Goal: Task Accomplishment & Management: Use online tool/utility

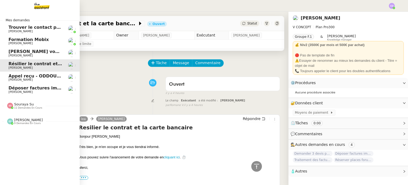
scroll to position [236, 0]
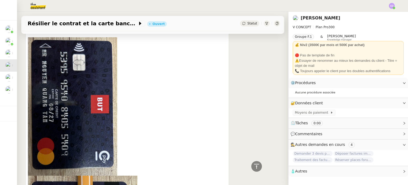
click at [172, 90] on div at bounding box center [127, 106] width 199 height 138
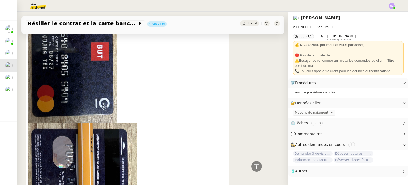
scroll to position [281, 0]
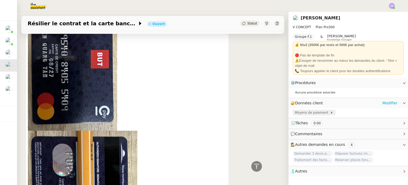
click at [318, 112] on span "Moyens de paiement" at bounding box center [312, 112] width 35 height 5
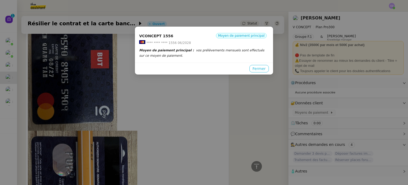
click at [255, 69] on span "Fermer" at bounding box center [259, 69] width 13 height 6
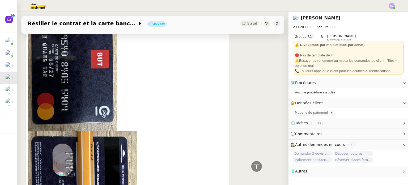
click at [272, 115] on div "Quang Tam NGUYEN lea Répondre Resilier le contrat et la carte bancaire Bonjour …" at bounding box center [153, 162] width 255 height 464
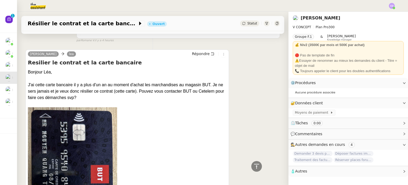
scroll to position [164, 0]
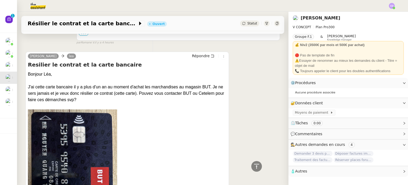
drag, startPoint x: 56, startPoint y: 98, endPoint x: 25, endPoint y: 71, distance: 40.9
copy div "Bonjour Léa, J'ai cette carte bancaire il y a plus d'un an au moment d'achat le…"
click at [72, 98] on div "J'ai cette carte bancaire il y a plus d'un an au moment d'achat les marchandise…" at bounding box center [127, 93] width 199 height 19
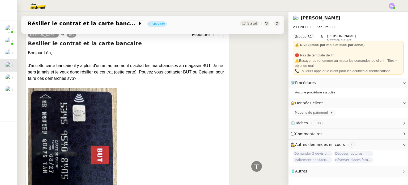
scroll to position [175, 0]
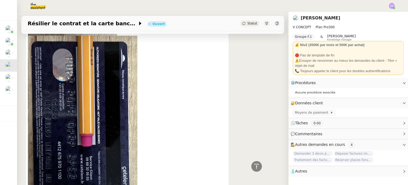
scroll to position [377, 0]
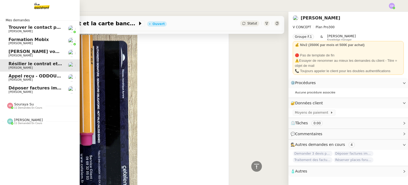
click at [26, 28] on span "Trouver le contact pour les poubelles" at bounding box center [53, 27] width 89 height 5
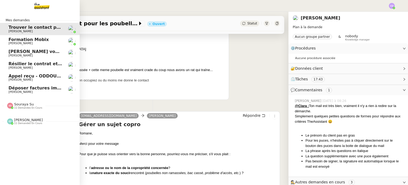
scroll to position [68, 0]
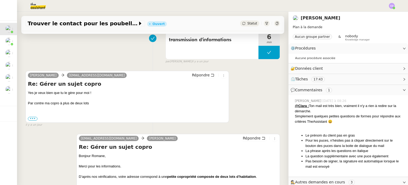
click at [240, 100] on div "Romane Vachon zack@theassistant.com Répondre Re: Gérer un sujet copro Yes je ve…" at bounding box center [153, 96] width 255 height 61
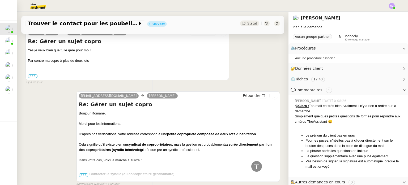
scroll to position [99, 0]
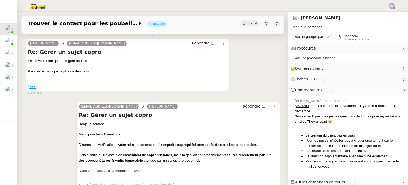
click at [54, 163] on div "zack@theassistant.com Romane Vachon Répondre Re: Gérer un sujet copro Bonjour R…" at bounding box center [153, 147] width 255 height 100
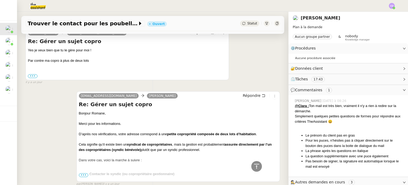
scroll to position [121, 0]
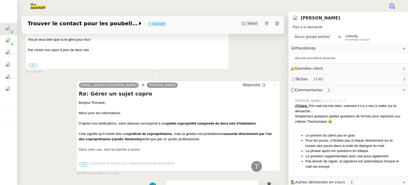
click at [86, 162] on span "•••" at bounding box center [84, 164] width 10 height 4
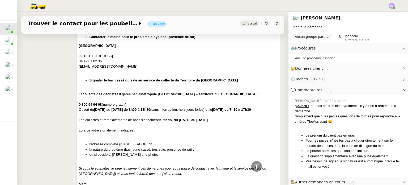
scroll to position [280, 0]
click at [55, 104] on div "zack@theassistant.com Romane Vachon Répondre Re: Gérer un sujet copro Bonjour R…" at bounding box center [153, 100] width 255 height 369
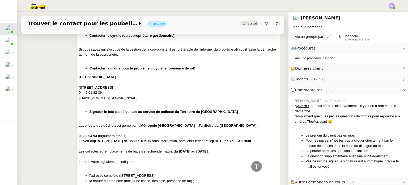
scroll to position [259, 0]
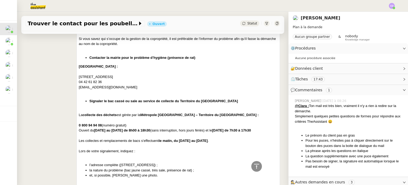
click at [53, 99] on div "zack@theassistant.com Romane Vachon Répondre Re: Gérer un sujet copro Bonjour R…" at bounding box center [153, 122] width 255 height 369
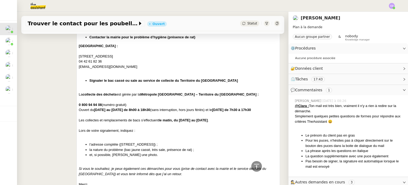
scroll to position [280, 0]
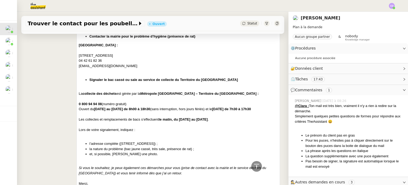
click at [62, 90] on div "zack@theassistant.com Romane Vachon Répondre Re: Gérer un sujet copro Bonjour R…" at bounding box center [153, 100] width 255 height 369
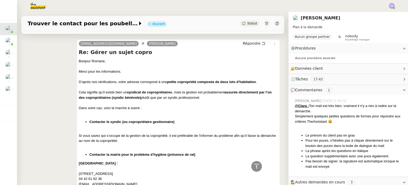
scroll to position [153, 0]
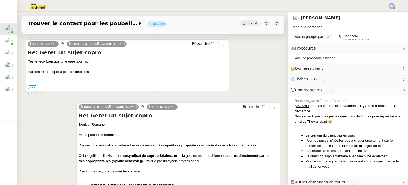
scroll to position [99, 0]
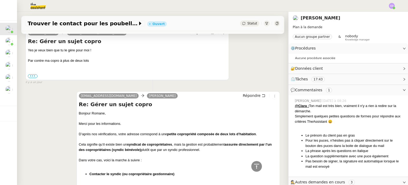
scroll to position [121, 0]
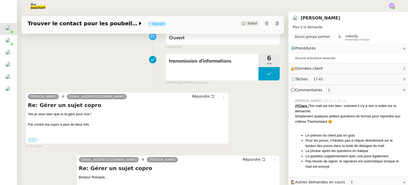
scroll to position [36, 0]
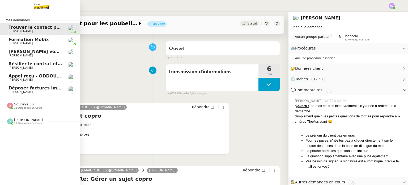
click at [35, 32] on span "[PERSON_NAME]" at bounding box center [36, 31] width 54 height 3
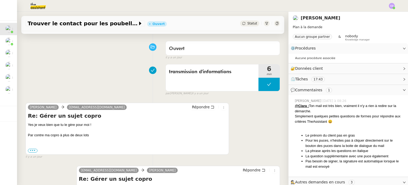
click at [96, 51] on div "Ouvert false il y a un jour" at bounding box center [153, 49] width 255 height 21
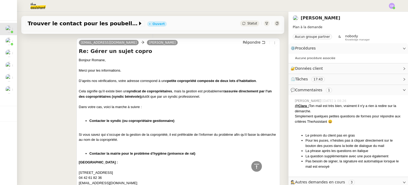
scroll to position [174, 0]
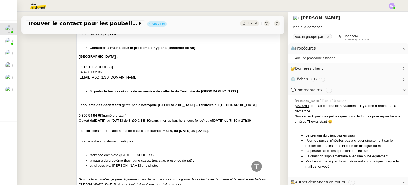
scroll to position [270, 0]
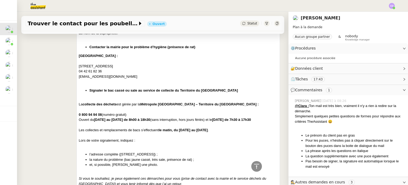
click at [58, 116] on div "zack@theassistant.com Romane Vachon Répondre Re: Gérer un sujet copro Bonjour R…" at bounding box center [153, 111] width 255 height 369
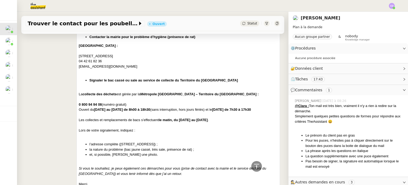
scroll to position [280, 0]
click at [45, 95] on div "zack@theassistant.com Romane Vachon Répondre Re: Gérer un sujet copro Bonjour R…" at bounding box center [153, 100] width 255 height 369
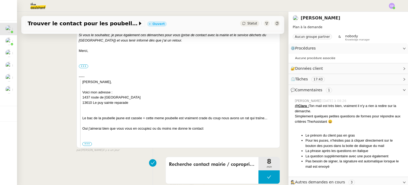
scroll to position [429, 0]
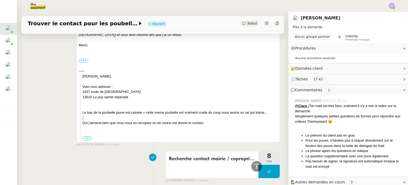
scroll to position [408, 0]
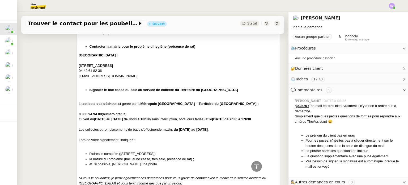
scroll to position [270, 0]
click at [59, 85] on div "zack@theassistant.com Romane Vachon Répondre Re: Gérer un sujet copro Bonjour R…" at bounding box center [153, 111] width 255 height 369
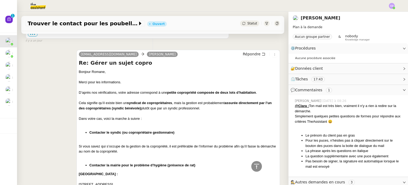
scroll to position [153, 0]
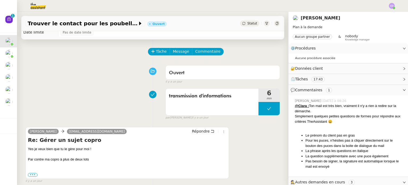
scroll to position [4, 0]
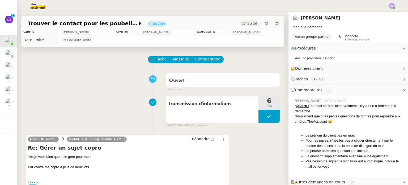
click at [78, 101] on div "transmission d'informations 6 min false par Clara D. il y a un jour" at bounding box center [153, 111] width 255 height 34
click at [211, 60] on span "Commentaire" at bounding box center [207, 59] width 25 height 6
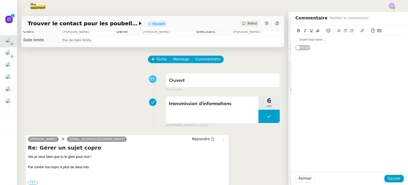
click at [317, 40] on div at bounding box center [350, 39] width 108 height 5
click at [299, 39] on div "nom du lotissement" at bounding box center [350, 39] width 108 height 5
click at [332, 39] on div "nom du lotissement" at bounding box center [350, 39] width 108 height 5
click at [162, 58] on span "Tâche" at bounding box center [161, 59] width 11 height 6
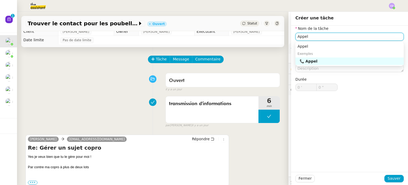
type input "Appel"
click at [64, 90] on div "Ouvert false il y a un jour" at bounding box center [153, 80] width 255 height 21
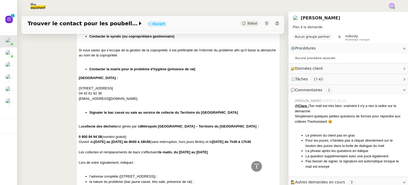
scroll to position [248, 0]
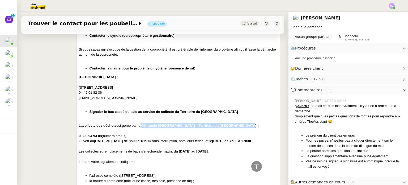
drag, startPoint x: 242, startPoint y: 124, endPoint x: 144, endPoint y: 125, distance: 98.1
click at [144, 125] on strong "Métropole Aix-Marseille-Provence – Territoire du Pays d’Aix :" at bounding box center [200, 125] width 118 height 4
copy strong "Métropole Aix-Marseille-Provence – Territoire du Pays d’Aix"
click at [48, 112] on div "zack@theassistant.com Romane Vachon Répondre Re: Gérer un sujet copro Bonjour R…" at bounding box center [153, 132] width 255 height 369
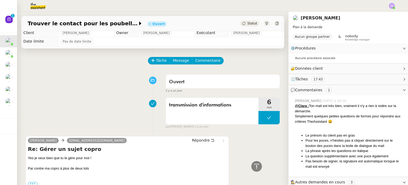
scroll to position [0, 0]
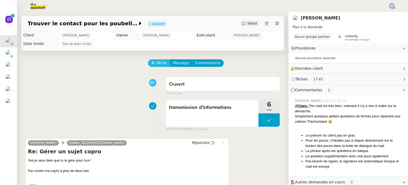
click at [157, 62] on span "Tâche" at bounding box center [161, 63] width 11 height 6
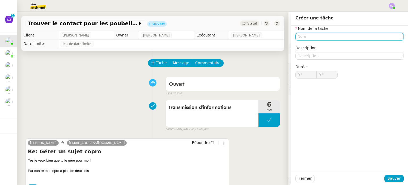
paste input "Métropole Aix-Marseille-Provence – Territoire du Pays d’Aix"
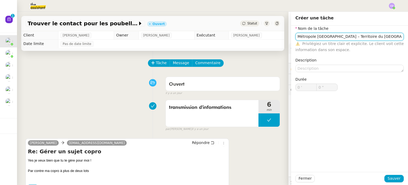
click at [297, 37] on input "Métropole Aix-Marseille-Provence – Territoire du Pays d’Aix" at bounding box center [350, 37] width 108 height 8
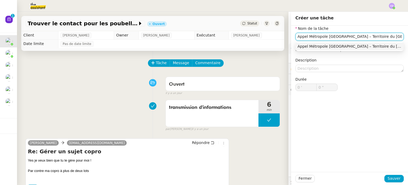
click at [387, 38] on input "Appel Métropole Aix-Marseille-Provence – Territoire du Pays d’Aix" at bounding box center [350, 37] width 108 height 8
type input "Appel Métropole Aix-Marseille-Provence pour le bac jaune"
click at [380, 87] on div "Durée 0 ' 0 "" at bounding box center [350, 87] width 113 height 23
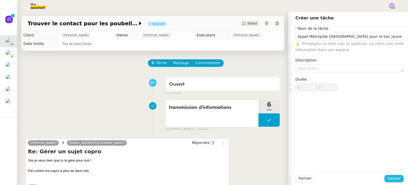
click at [396, 179] on span "Sauver" at bounding box center [394, 178] width 13 height 6
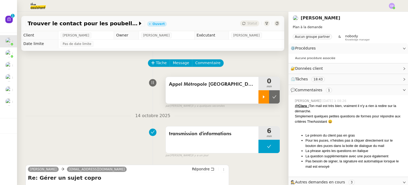
click at [267, 98] on div at bounding box center [264, 96] width 11 height 13
click at [96, 97] on div "Appel Métropole Aix-Marseille-Provence pour le bac jaune 1 min false par Clara …" at bounding box center [153, 91] width 255 height 34
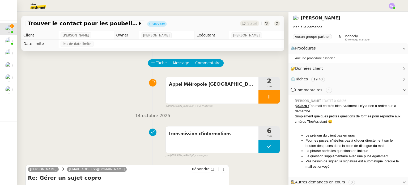
click at [308, 88] on span "Commentaires" at bounding box center [308, 90] width 27 height 4
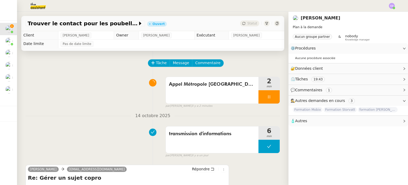
click at [308, 88] on span "Commentaires" at bounding box center [308, 90] width 27 height 4
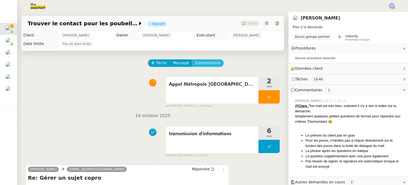
click at [202, 63] on span "Commentaire" at bounding box center [207, 63] width 25 height 6
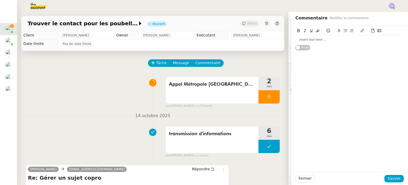
click at [308, 41] on div at bounding box center [350, 39] width 108 height 5
click at [392, 176] on span "Sauver" at bounding box center [394, 178] width 13 height 6
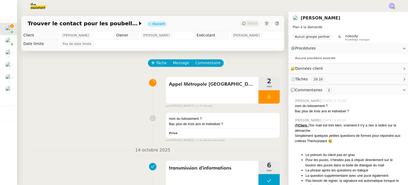
click at [138, 112] on div "nom du lotissement ? Bac plus de trois ans et individuel ? Privé false par Clar…" at bounding box center [153, 126] width 255 height 32
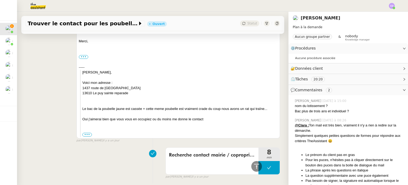
scroll to position [489, 0]
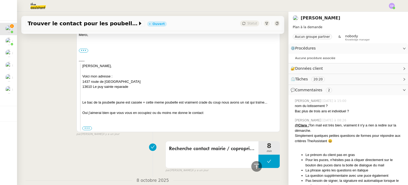
drag, startPoint x: 130, startPoint y: 86, endPoint x: 79, endPoint y: 81, distance: 51.6
click at [79, 81] on div "----- Zack, Voici mon adresse : 1437 route de rognes 13610 Le puy sainte repara…" at bounding box center [178, 94] width 199 height 73
copy div "1437 route de rognes 13610 Le puy sainte reparade"
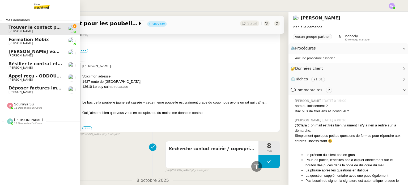
click at [16, 69] on span "[PERSON_NAME]" at bounding box center [21, 67] width 24 height 3
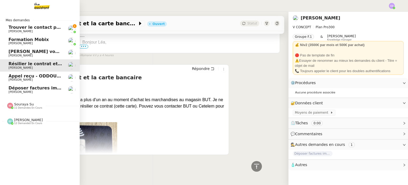
scroll to position [150, 0]
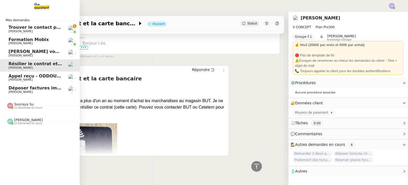
click at [19, 26] on span "Trouver le contact pour les poubelles" at bounding box center [53, 27] width 89 height 5
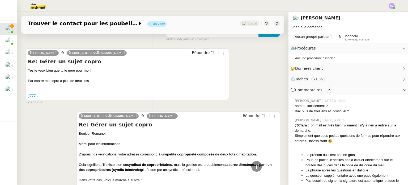
scroll to position [242, 0]
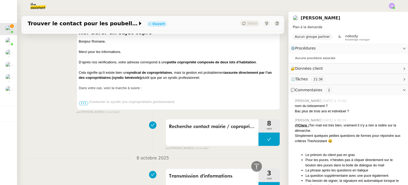
click at [136, 91] on div at bounding box center [178, 93] width 199 height 5
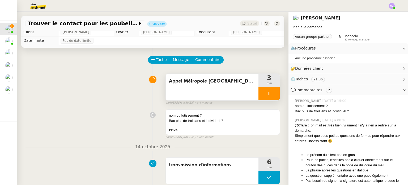
scroll to position [0, 0]
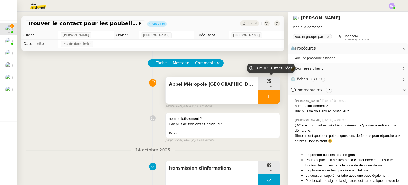
click at [266, 95] on div at bounding box center [269, 96] width 21 height 13
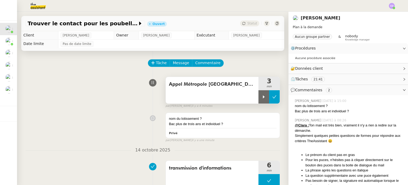
click at [270, 96] on button at bounding box center [274, 96] width 11 height 13
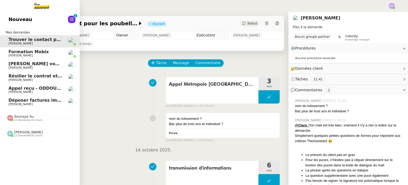
click at [16, 19] on span "Nouveau" at bounding box center [21, 19] width 24 height 8
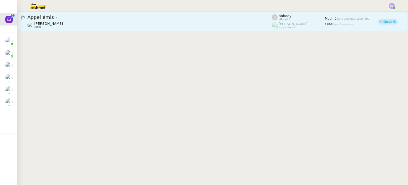
click at [94, 20] on div "Appel émis - Franck MUFFAT-JEANDET client" at bounding box center [149, 21] width 245 height 14
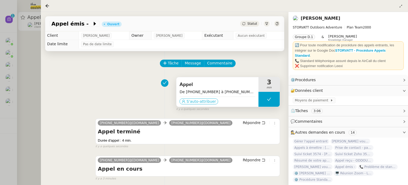
click at [193, 99] on span "S'auto-attribuer" at bounding box center [202, 101] width 30 height 5
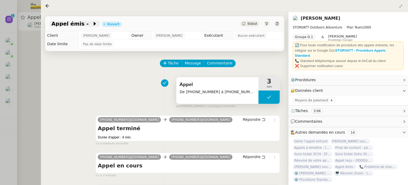
click at [80, 22] on span "Appel émis -" at bounding box center [72, 23] width 41 height 5
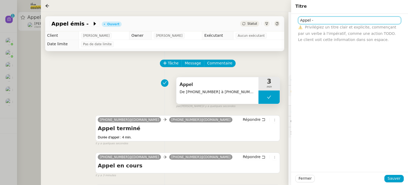
paste input "Bourgeois"
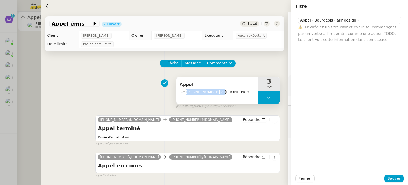
drag, startPoint x: 215, startPoint y: 91, endPoint x: 185, endPoint y: 90, distance: 29.5
click at [185, 90] on span "De [PHONE_NUMBER] à [PHONE_NUMBER]" at bounding box center [218, 92] width 76 height 6
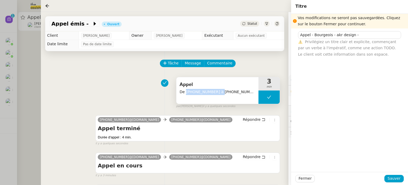
copy span "+33 6 09 04 41 13"
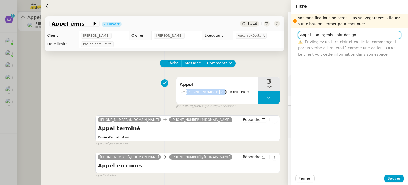
click at [363, 34] on input "Appel - Bourgeois - akr design -" at bounding box center [349, 35] width 103 height 8
paste input "+33 6 09 04 41 13"
type input "Appel - Bourgeois - akr design - [PHONE_NUMBER]"
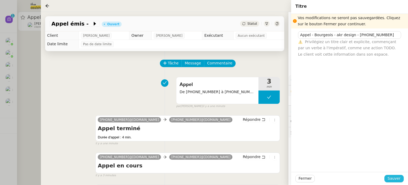
click at [391, 177] on span "Sauver" at bounding box center [394, 178] width 13 height 6
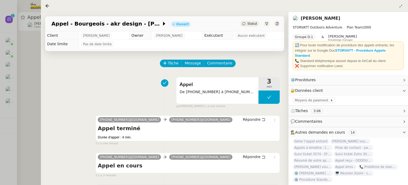
click at [143, 83] on div "Appel De +33 6 09 04 41 13 à +33 4 50 91 84 19 3 min false par Clara D. il y a …" at bounding box center [164, 91] width 231 height 34
click at [30, 59] on div at bounding box center [204, 92] width 408 height 185
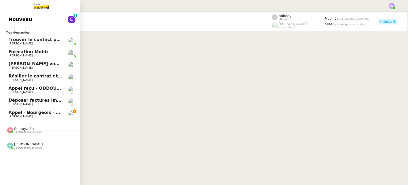
click at [14, 19] on span "Nouveau" at bounding box center [21, 19] width 24 height 8
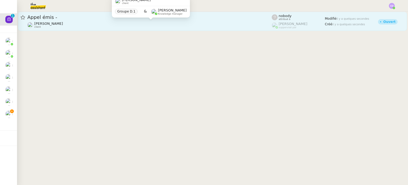
click at [91, 25] on div "Franck MUFFAT-JEANDET client" at bounding box center [149, 25] width 245 height 7
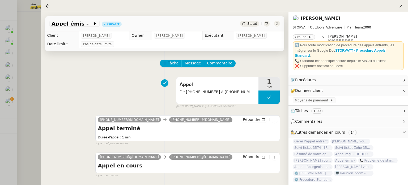
click at [263, 36] on span "[PERSON_NAME]" at bounding box center [251, 35] width 27 height 5
click at [269, 38] on td "[PERSON_NAME]" at bounding box center [259, 35] width 51 height 9
click at [262, 36] on span "[PERSON_NAME]" at bounding box center [251, 35] width 27 height 5
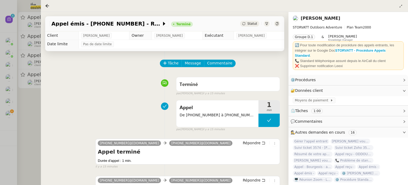
click at [33, 114] on div at bounding box center [204, 92] width 408 height 185
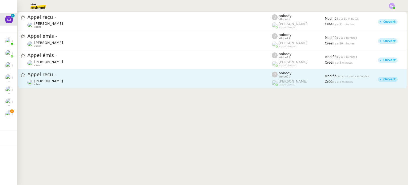
click at [84, 78] on div "Appel reçu -" at bounding box center [149, 74] width 245 height 7
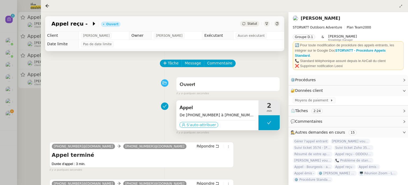
click at [193, 122] on span "S'auto-attribuer" at bounding box center [202, 124] width 30 height 5
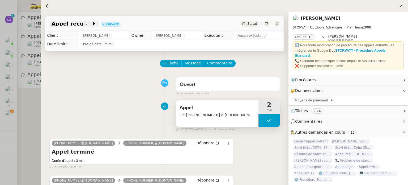
click at [79, 24] on span "Appel reçu -" at bounding box center [72, 23] width 40 height 5
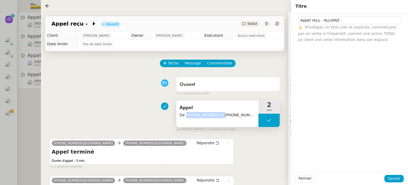
drag, startPoint x: 214, startPoint y: 114, endPoint x: 185, endPoint y: 115, distance: 29.0
click at [185, 115] on span "De [PHONE_NUMBER] à [PHONE_NUMBER]" at bounding box center [218, 115] width 76 height 6
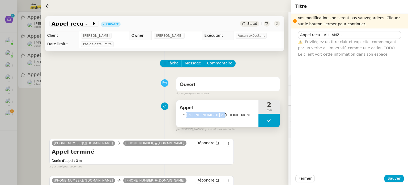
copy span "+33 6 31 31 21 46"
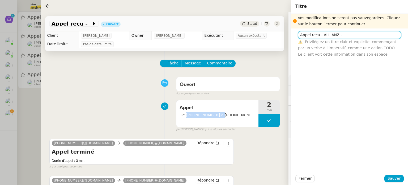
click at [358, 34] on input "Appel reçu - ALLIANZ -" at bounding box center [349, 35] width 103 height 8
paste input "+33 6 31 31 21 46"
type input "Appel reçu - ALLIANZ - [PHONE_NUMBER]"
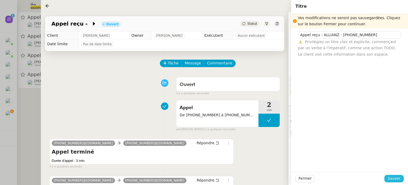
click at [392, 178] on span "Sauver" at bounding box center [394, 178] width 13 height 6
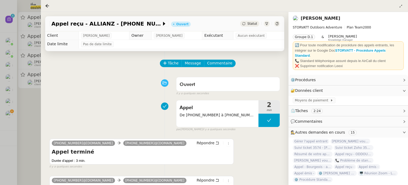
click at [251, 56] on div "Tâche Message Commentaire Veuillez patienter une erreur s'est produite 👌👌👌 mess…" at bounding box center [165, 146] width 248 height 191
click at [27, 102] on div at bounding box center [204, 92] width 408 height 185
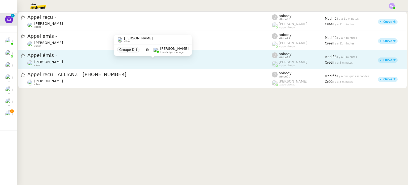
click at [141, 62] on div "Franck MUFFAT-JEANDET client" at bounding box center [149, 63] width 245 height 7
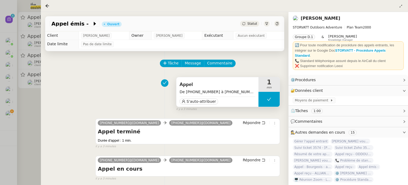
drag, startPoint x: 215, startPoint y: 92, endPoint x: 186, endPoint y: 91, distance: 29.3
click at [186, 91] on span "De [PHONE_NUMBER] à [PHONE_NUMBER]" at bounding box center [218, 92] width 76 height 6
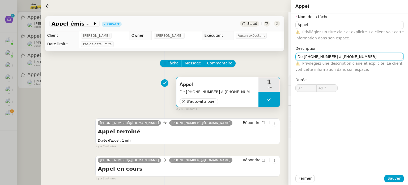
drag, startPoint x: 333, startPoint y: 58, endPoint x: 303, endPoint y: 57, distance: 29.8
click at [303, 57] on textarea "De [PHONE_NUMBER] à [PHONE_NUMBER]" at bounding box center [350, 56] width 108 height 7
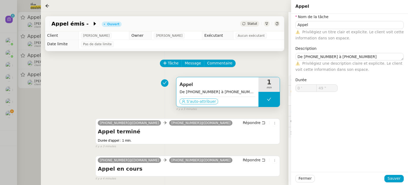
click at [201, 102] on span "S'auto-attribuer" at bounding box center [202, 101] width 30 height 5
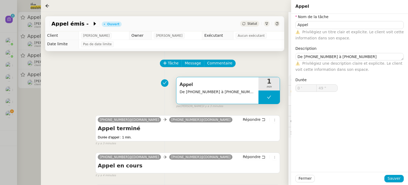
type input "Appel"
type textarea "De [PHONE_NUMBER] à [PHONE_NUMBER]"
type input "0 '"
type input "49 ""
type input "Appel"
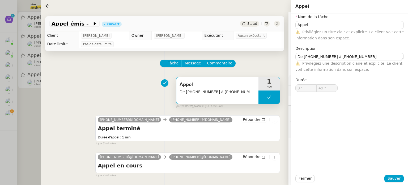
type textarea "De [PHONE_NUMBER] à [PHONE_NUMBER]"
type input "0 '"
type input "49 ""
click at [323, 27] on input "Appel" at bounding box center [350, 25] width 108 height 8
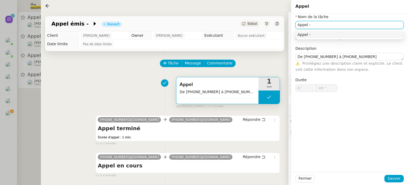
paste input "+33 6 34 65 83 52"
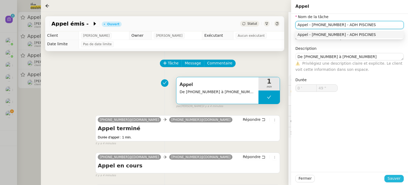
type input "Appel - [PHONE_NUMBER] - ADH PISCINES"
click at [393, 177] on span "Sauver" at bounding box center [394, 178] width 13 height 6
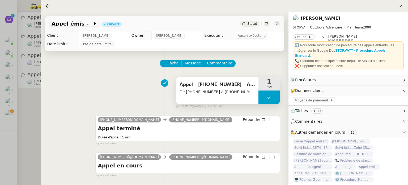
click at [218, 85] on span "Appel - [PHONE_NUMBER] - ADH PISCINES" at bounding box center [218, 85] width 76 height 8
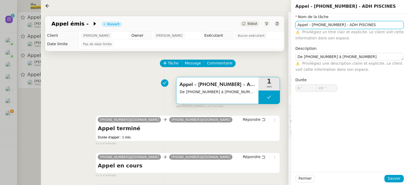
click at [309, 27] on input "Appel - [PHONE_NUMBER] - ADH PISCINES" at bounding box center [350, 25] width 108 height 8
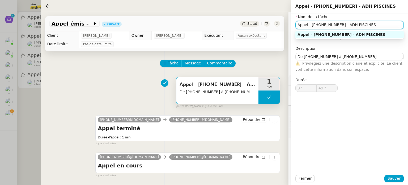
click at [309, 27] on input "Appel - [PHONE_NUMBER] - ADH PISCINES" at bounding box center [350, 25] width 108 height 8
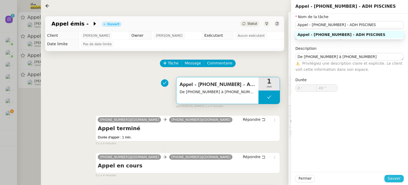
click at [389, 178] on button "Sauver" at bounding box center [394, 178] width 19 height 7
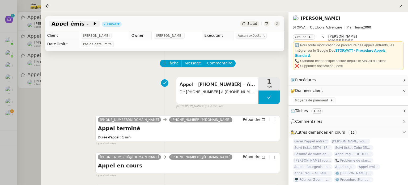
click at [81, 22] on span "Appel émis -" at bounding box center [72, 23] width 41 height 5
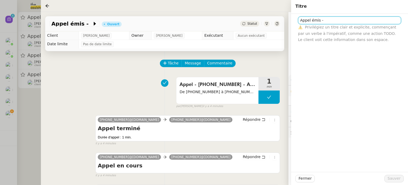
click at [325, 20] on input "Appel émis -" at bounding box center [349, 20] width 103 height 8
type input "A"
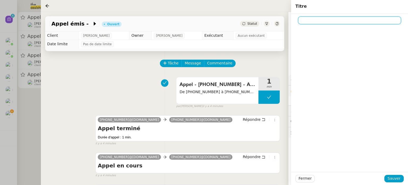
paste input "Appel - [PHONE_NUMBER] - ADH PISCINES"
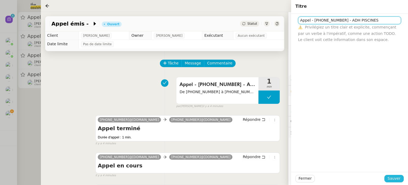
type input "Appel - [PHONE_NUMBER] - ADH PISCINES"
click at [397, 178] on span "Sauver" at bounding box center [394, 178] width 13 height 6
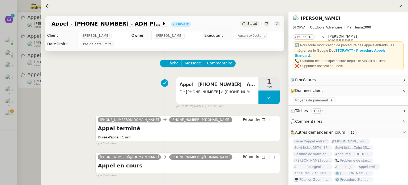
click at [31, 113] on div at bounding box center [204, 92] width 408 height 185
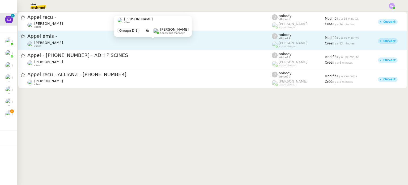
click at [94, 45] on div "Franck MUFFAT-JEANDET client" at bounding box center [149, 44] width 245 height 7
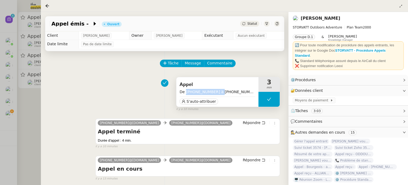
drag, startPoint x: 214, startPoint y: 91, endPoint x: 185, endPoint y: 91, distance: 29.0
click at [185, 91] on span "De [PHONE_NUMBER] à [PHONE_NUMBER]" at bounding box center [218, 92] width 76 height 6
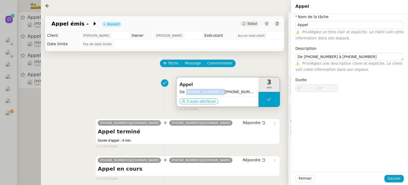
click at [192, 99] on span "S'auto-attribuer" at bounding box center [202, 101] width 30 height 5
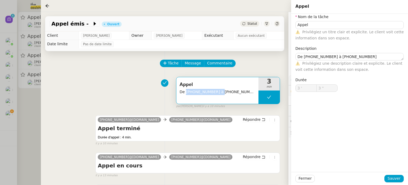
type input "Appel"
type textarea "De [PHONE_NUMBER] à [PHONE_NUMBER]"
type input "3 '"
type input "3 ""
type input "Appel"
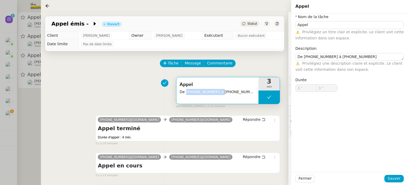
type textarea "De [PHONE_NUMBER] à [PHONE_NUMBER]"
type input "3 '"
type input "3 ""
click at [325, 23] on input "Appel" at bounding box center [350, 25] width 108 height 8
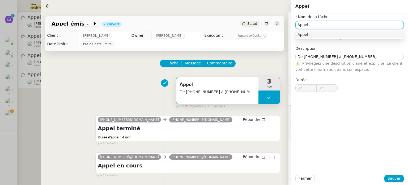
paste input "+33 6 34 65 83 52"
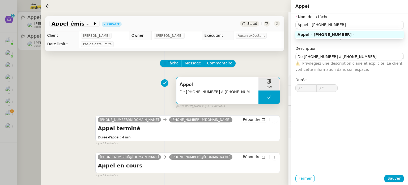
click at [303, 179] on span "Fermer" at bounding box center [305, 178] width 13 height 6
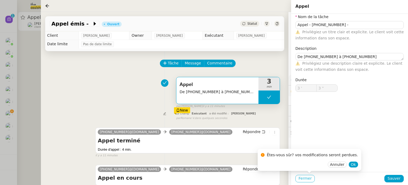
type input "Appel"
type textarea "De [PHONE_NUMBER] à [PHONE_NUMBER]"
type input "3 '"
type input "3 ""
click at [136, 103] on div "Appel De +33 6 34 65 83 52 à +33 4 85 80 04 03 3 min false par Clara D. il y a …" at bounding box center [164, 91] width 231 height 34
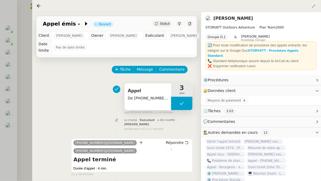
click at [27, 90] on div at bounding box center [160, 90] width 321 height 181
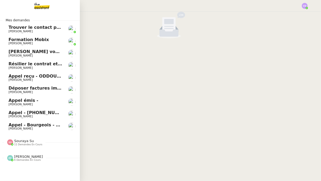
click at [29, 122] on link "Appel - Bourgeois - akr design - [PHONE_NUMBER] [PERSON_NAME]" at bounding box center [40, 126] width 80 height 12
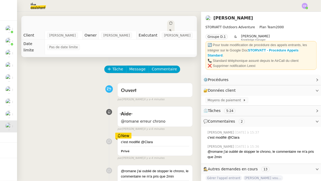
click at [93, 104] on div "Aide @romane erreur chrono false par Clara D. il y a 6 minutes" at bounding box center [109, 117] width 167 height 27
click at [179, 33] on div at bounding box center [182, 36] width 6 height 6
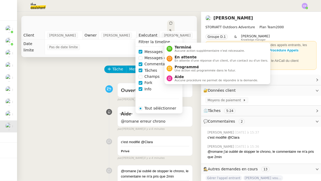
click at [169, 22] on icon at bounding box center [170, 23] width 3 height 3
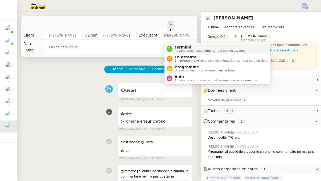
click at [180, 51] on span "Aucune action supplémentaire n'est nécessaire." at bounding box center [209, 50] width 70 height 3
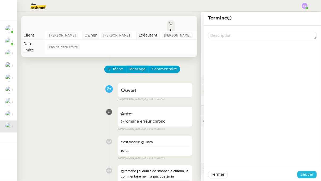
click at [308, 174] on span "Sauver" at bounding box center [306, 174] width 13 height 6
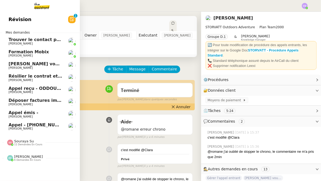
click at [30, 124] on span "Appel - [PHONE_NUMBER] - ADH PISCINES" at bounding box center [59, 124] width 101 height 5
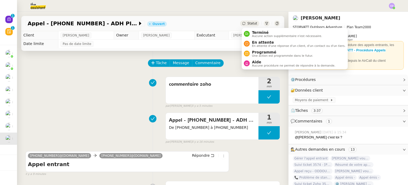
click at [249, 24] on span "Statut" at bounding box center [253, 24] width 10 height 4
click at [253, 34] on span "Terminé" at bounding box center [287, 32] width 70 height 4
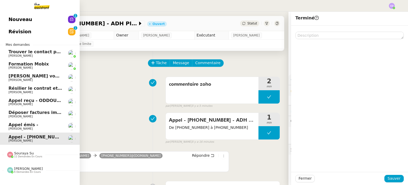
click at [33, 140] on span "[PERSON_NAME]" at bounding box center [21, 140] width 24 height 3
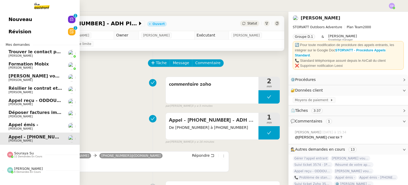
click at [18, 138] on span "Appel - [PHONE_NUMBER] - ADH PISCINES" at bounding box center [59, 136] width 101 height 5
click at [44, 127] on span "[PERSON_NAME]" at bounding box center [36, 128] width 54 height 3
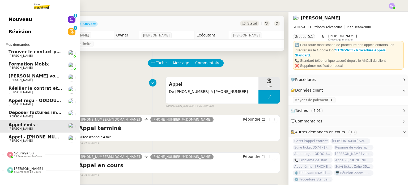
click at [45, 133] on link "Appel - [PHONE_NUMBER] - [PERSON_NAME] [PERSON_NAME]" at bounding box center [40, 138] width 80 height 12
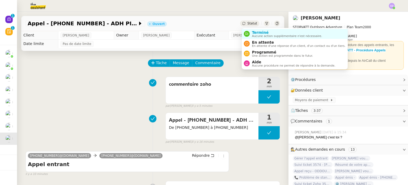
click at [256, 22] on span "Statut" at bounding box center [253, 24] width 10 height 4
click at [256, 32] on span "Terminé" at bounding box center [287, 32] width 70 height 4
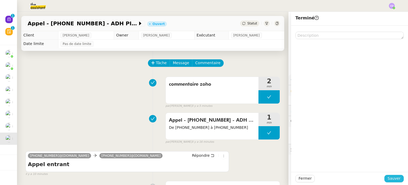
click at [395, 181] on span "Sauver" at bounding box center [394, 178] width 13 height 6
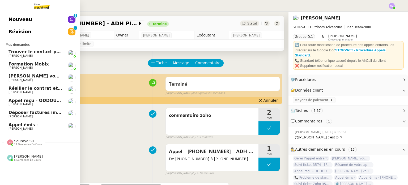
click at [18, 129] on span "[PERSON_NAME]" at bounding box center [21, 128] width 24 height 3
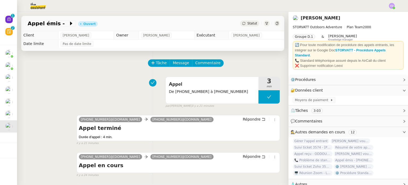
click at [113, 76] on div "Appel De +33 6 34 65 83 52 à +33 4 85 80 04 03 3 min false par Clara D. il y a …" at bounding box center [153, 91] width 255 height 34
drag, startPoint x: 204, startPoint y: 90, endPoint x: 175, endPoint y: 90, distance: 29.0
click at [175, 90] on span "De [PHONE_NUMBER] à [PHONE_NUMBER]" at bounding box center [212, 92] width 86 height 6
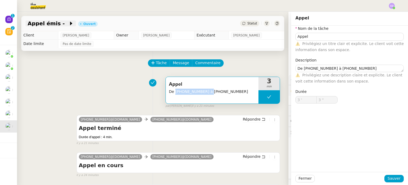
click at [58, 23] on span "Appel émis -" at bounding box center [48, 23] width 41 height 5
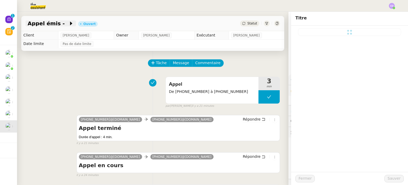
type input "Appel émis -"
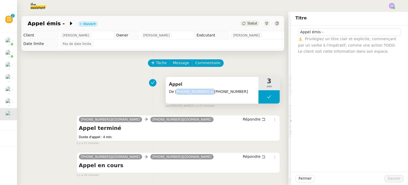
drag, startPoint x: 203, startPoint y: 91, endPoint x: 176, endPoint y: 94, distance: 27.7
click at [176, 94] on span "De [PHONE_NUMBER] à [PHONE_NUMBER]" at bounding box center [212, 92] width 86 height 6
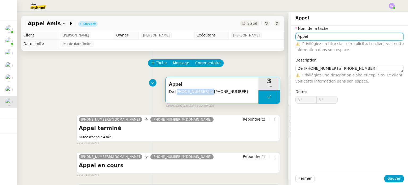
click at [316, 36] on input "Appel" at bounding box center [350, 37] width 108 height 8
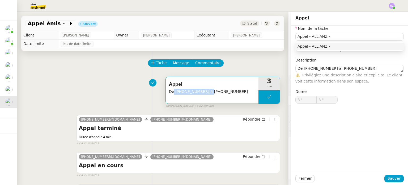
drag, startPoint x: 203, startPoint y: 91, endPoint x: 173, endPoint y: 93, distance: 29.9
click at [173, 93] on span "De [PHONE_NUMBER] à [PHONE_NUMBER]" at bounding box center [212, 92] width 86 height 6
copy span "+33 6 34 65 83 52"
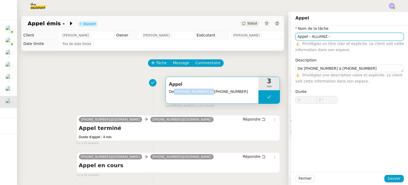
click at [354, 36] on input "Appel - ALLIANZ -" at bounding box center [350, 37] width 108 height 8
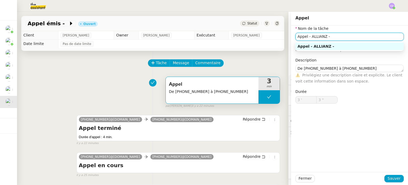
paste input "+33 6 34 65 83 52"
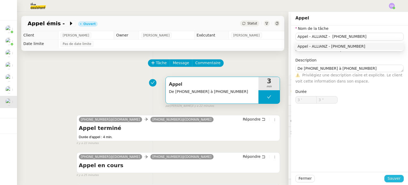
click at [395, 182] on button "Sauver" at bounding box center [394, 178] width 19 height 7
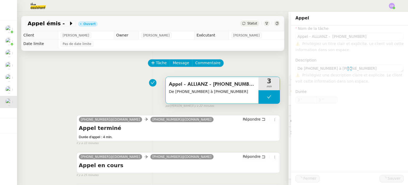
type input "Appel - ALLIANZ - [PHONE_NUMBER]"
type textarea "De [PHONE_NUMBER] à [PHONE_NUMBER]"
type input "3 '"
type input "3 ""
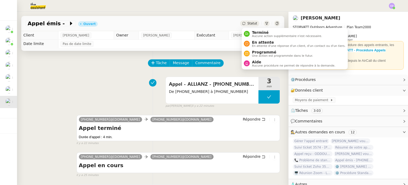
click at [247, 24] on div "Statut" at bounding box center [249, 23] width 19 height 6
click at [253, 31] on span "Terminé" at bounding box center [287, 32] width 70 height 4
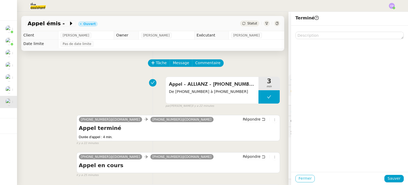
click at [299, 180] on span "Fermer" at bounding box center [305, 178] width 13 height 6
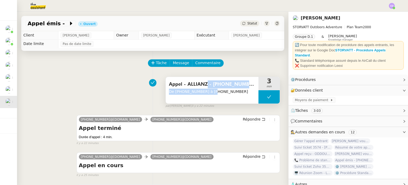
drag, startPoint x: 206, startPoint y: 92, endPoint x: 203, endPoint y: 85, distance: 7.3
click at [203, 85] on div "Appel - ALLIANZ - +33 6 34 65 83 52 De +33 6 34 65 83 52 à +33 4 85 80 04 03" at bounding box center [212, 87] width 86 height 15
click at [203, 85] on span "Appel - ALLIANZ - [PHONE_NUMBER]" at bounding box center [212, 84] width 86 height 8
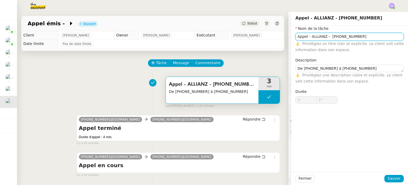
click at [335, 38] on input "Appel - ALLIANZ - [PHONE_NUMBER]" at bounding box center [350, 37] width 108 height 8
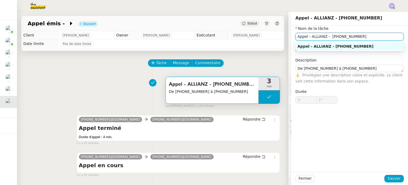
click at [335, 38] on input "Appel - ALLIANZ - [PHONE_NUMBER]" at bounding box center [350, 37] width 108 height 8
click at [65, 24] on span at bounding box center [67, 23] width 4 height 6
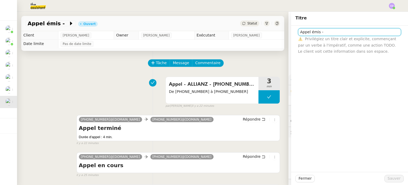
click at [325, 34] on input "Appel émis -" at bounding box center [349, 32] width 103 height 8
type input "A"
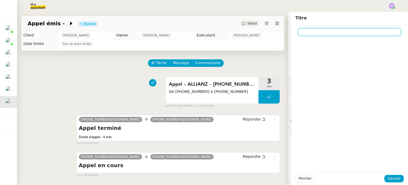
paste input "Appel - ALLIANZ - [PHONE_NUMBER]"
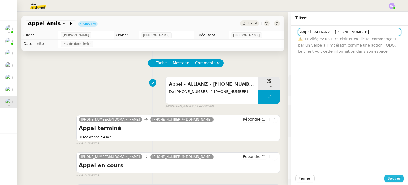
type input "Appel - ALLIANZ - [PHONE_NUMBER]"
click at [392, 177] on span "Sauver" at bounding box center [394, 178] width 13 height 6
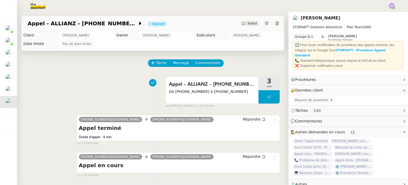
click at [246, 20] on div "Statut" at bounding box center [260, 23] width 40 height 6
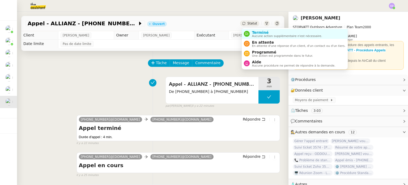
click at [246, 23] on icon at bounding box center [243, 23] width 3 height 3
click at [253, 33] on span "Terminé" at bounding box center [287, 32] width 70 height 4
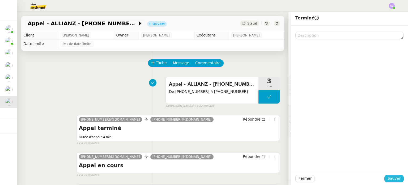
click at [395, 181] on span "Sauver" at bounding box center [394, 178] width 13 height 6
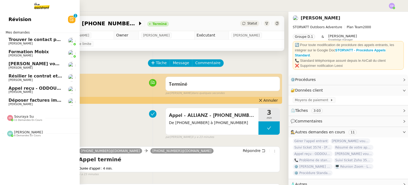
click at [15, 20] on span "Révision" at bounding box center [20, 19] width 23 height 8
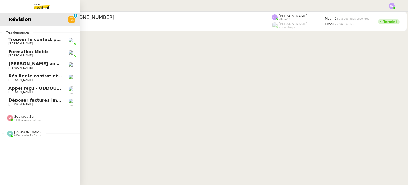
click at [24, 90] on span "Appel reçu - ODDOU - LOISIRS PISCINES - [PHONE_NUMBER]" at bounding box center [80, 88] width 143 height 5
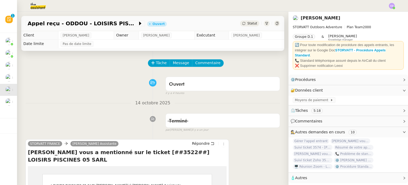
click at [96, 105] on nz-divider "14 octobre 2025" at bounding box center [153, 102] width 255 height 7
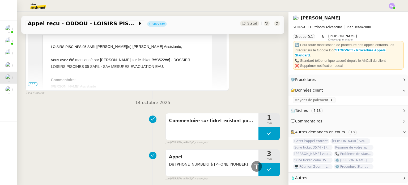
scroll to position [138, 0]
click at [62, 79] on b "Commentaire" at bounding box center [63, 80] width 24 height 4
click at [35, 83] on span "•••" at bounding box center [33, 85] width 10 height 4
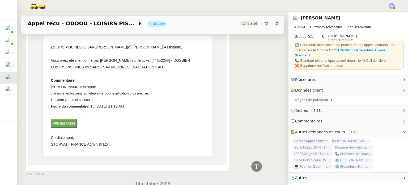
click at [70, 123] on link "Afficher ticket" at bounding box center [64, 123] width 22 height 4
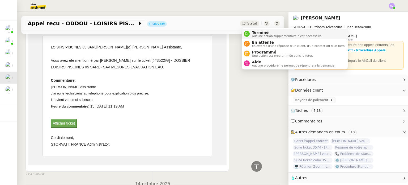
click at [257, 35] on span "Aucune action supplémentaire n'est nécessaire." at bounding box center [287, 36] width 70 height 3
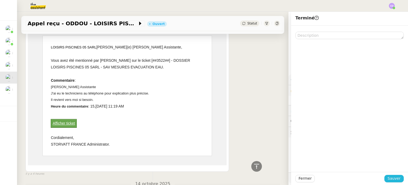
click at [397, 178] on span "Sauver" at bounding box center [394, 178] width 13 height 6
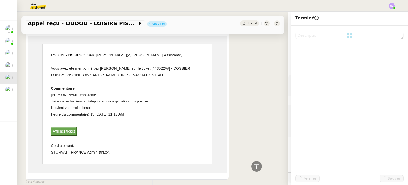
scroll to position [146, 0]
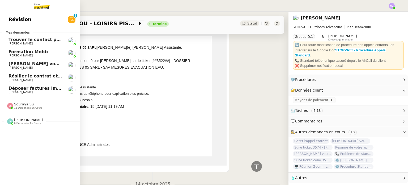
click at [19, 66] on span "[PERSON_NAME]" at bounding box center [21, 67] width 24 height 3
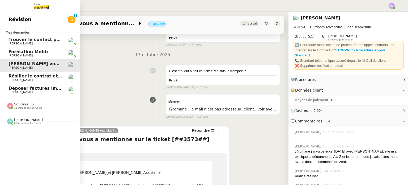
scroll to position [73, 0]
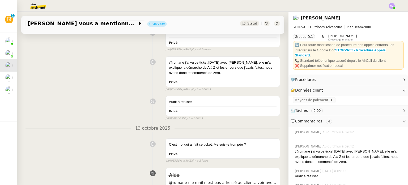
click at [120, 89] on div "@romane j'ai vu ce ticket hier avec zoé, elle m'a expliqué la démarche de A à Z…" at bounding box center [153, 72] width 255 height 37
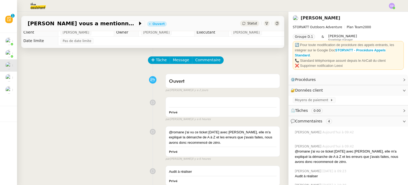
scroll to position [0, 0]
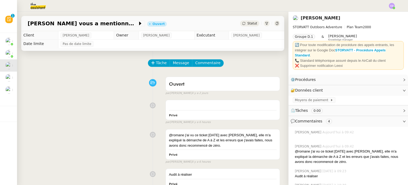
click at [122, 109] on div "Privé false par Clara D. il y a 6 heures" at bounding box center [153, 110] width 255 height 27
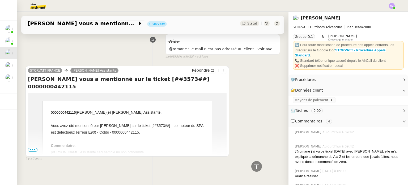
scroll to position [206, 0]
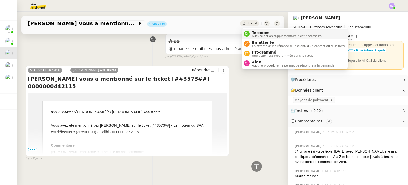
click at [259, 35] on span "Aucune action supplémentaire n'est nécessaire." at bounding box center [287, 36] width 70 height 3
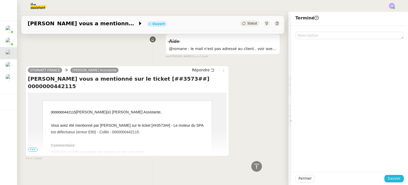
click at [398, 179] on span "Sauver" at bounding box center [394, 178] width 13 height 6
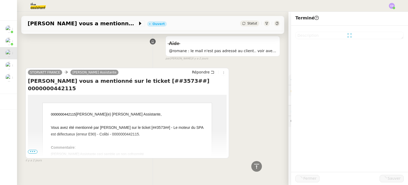
scroll to position [214, 0]
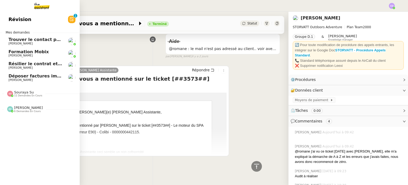
click at [35, 46] on link "Trouver le contact pour les poubelles Romane Vachon" at bounding box center [40, 41] width 80 height 12
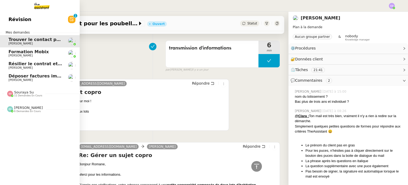
scroll to position [0, 2]
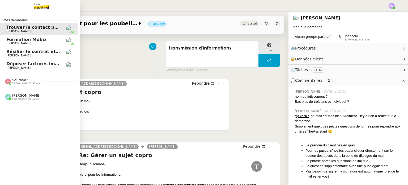
click at [34, 30] on span "[PERSON_NAME]" at bounding box center [33, 31] width 54 height 3
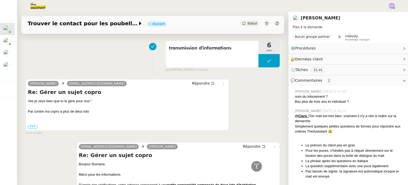
click at [131, 65] on div "transmission d'informations 6 min false par Clara D. il y a un jour" at bounding box center [153, 55] width 255 height 34
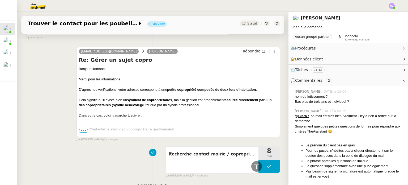
scroll to position [216, 0]
click at [44, 77] on div "zack@theassistant.com Romane Vachon Répondre Re: Gérer un sujet copro Bonjour R…" at bounding box center [153, 91] width 255 height 100
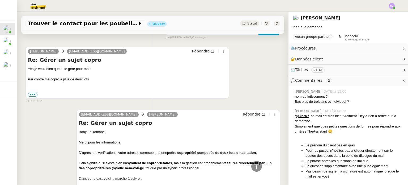
scroll to position [152, 0]
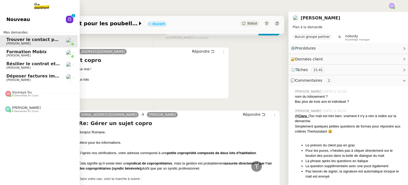
click at [22, 18] on span "Nouveau" at bounding box center [18, 19] width 24 height 8
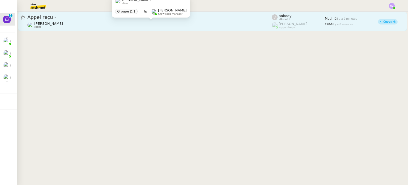
click at [120, 25] on div "Franck MUFFAT-JEANDET client" at bounding box center [149, 25] width 245 height 7
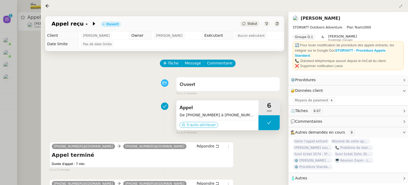
click at [198, 124] on span "S'auto-attribuer" at bounding box center [202, 124] width 30 height 5
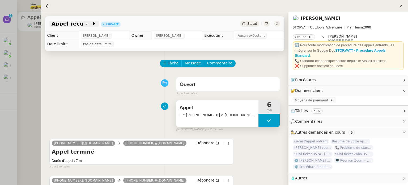
click at [79, 25] on span "Appel reçu -" at bounding box center [72, 23] width 40 height 5
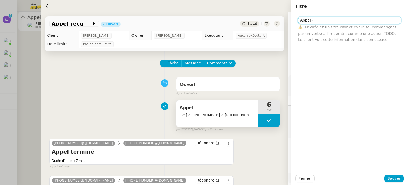
paste input "AFF4570"
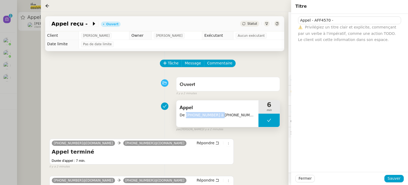
drag, startPoint x: 214, startPoint y: 115, endPoint x: 185, endPoint y: 115, distance: 29.3
click at [185, 115] on span "De +33 6 34 28 18 64 à +33 4 50 91 84 19" at bounding box center [218, 115] width 76 height 6
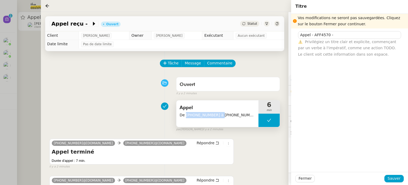
copy span "+33 6 34 28 18 64"
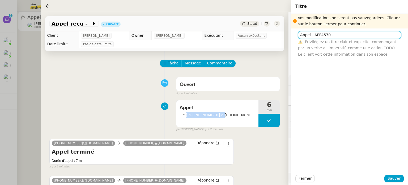
click at [333, 35] on input "Appel - AFF4570 -" at bounding box center [349, 35] width 103 height 8
paste input "+33 6 34 28 18 64"
type input "Appel - AFF4570 - [PHONE_NUMBER]"
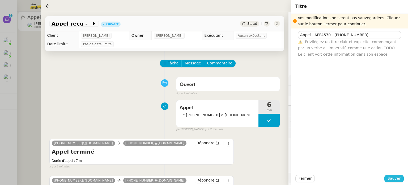
click at [397, 177] on span "Sauver" at bounding box center [394, 178] width 13 height 6
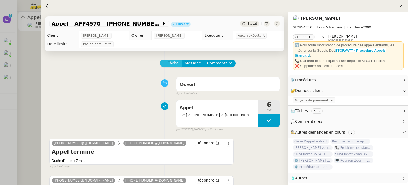
click at [170, 65] on span "Tâche" at bounding box center [173, 63] width 11 height 6
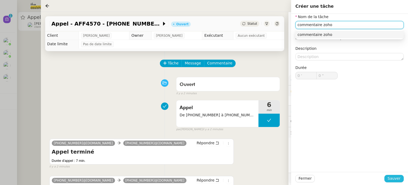
type input "commentaire zoho"
click at [394, 178] on span "Sauver" at bounding box center [394, 178] width 13 height 6
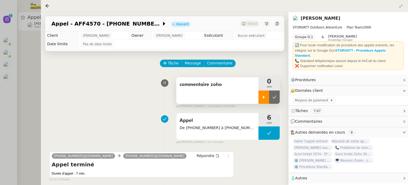
click at [263, 95] on icon at bounding box center [264, 96] width 2 height 3
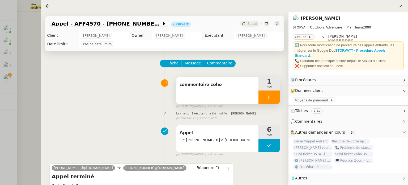
click at [263, 95] on div at bounding box center [269, 96] width 21 height 13
click at [275, 95] on icon at bounding box center [275, 97] width 4 height 4
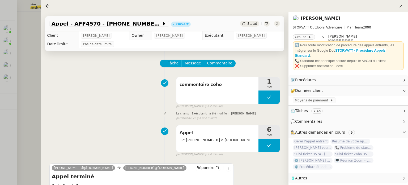
click at [106, 84] on div "commentaire zoho 1 min false par Clara D. il y a 2 minutes" at bounding box center [164, 91] width 231 height 34
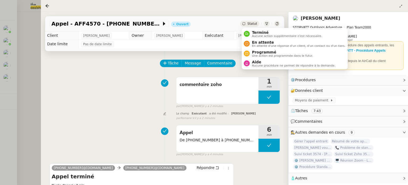
click at [252, 23] on span "Statut" at bounding box center [253, 24] width 10 height 4
click at [251, 30] on div "Terminé Aucune action supplémentaire n'est nécessaire." at bounding box center [286, 33] width 72 height 7
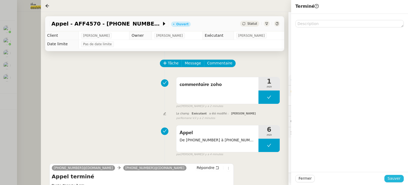
click at [391, 179] on span "Sauver" at bounding box center [394, 178] width 13 height 6
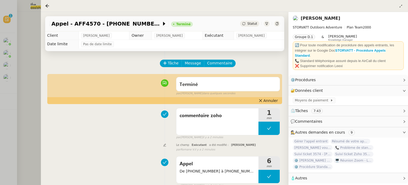
click at [29, 65] on div at bounding box center [204, 92] width 408 height 185
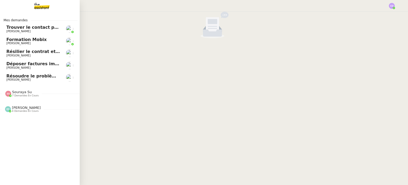
click at [34, 28] on span "Trouver le contact pour les poubelles" at bounding box center [50, 27] width 89 height 5
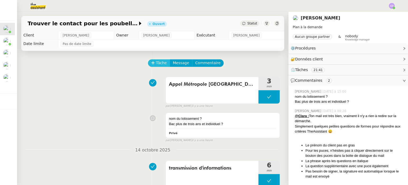
click at [159, 62] on span "Tâche" at bounding box center [161, 63] width 11 height 6
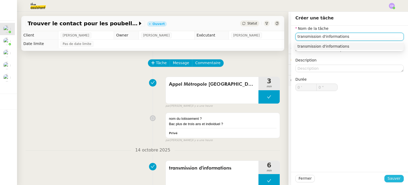
type input "transmission d'informations"
click at [391, 177] on span "Sauver" at bounding box center [394, 178] width 13 height 6
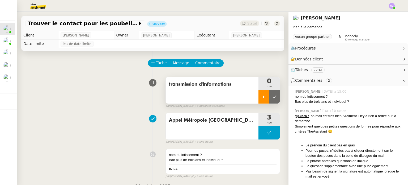
click at [260, 93] on div at bounding box center [264, 96] width 11 height 13
click at [104, 99] on div "transmission d'informations 1 min false par Clara D. il y a quelques secondes" at bounding box center [153, 91] width 255 height 34
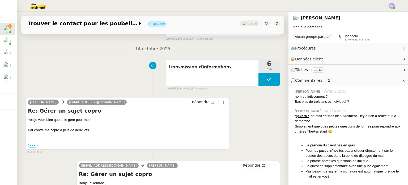
scroll to position [138, 0]
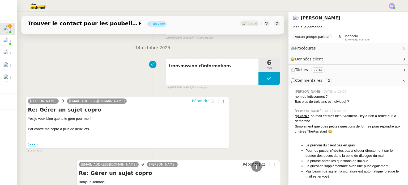
click at [204, 102] on span "Répondre" at bounding box center [201, 100] width 18 height 5
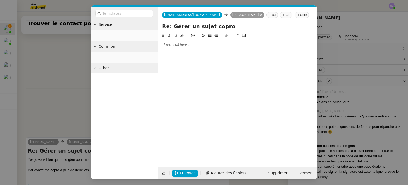
scroll to position [178, 0]
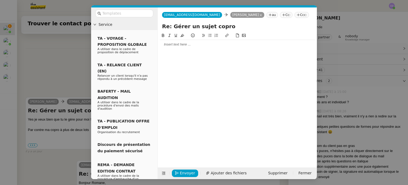
click at [176, 45] on div at bounding box center [237, 44] width 155 height 5
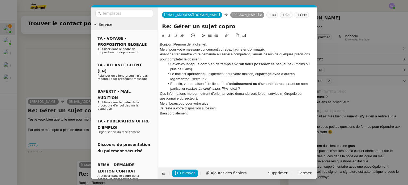
scroll to position [248, 0]
click at [213, 44] on div "Bonjour [Prénom de la cliente]," at bounding box center [237, 44] width 155 height 5
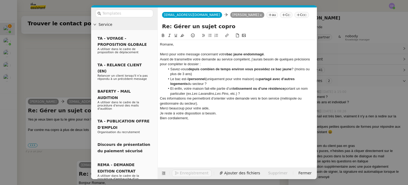
scroll to position [248, 0]
click at [269, 54] on div "Merci pour votre message concernant votre bac jaune endommagé ." at bounding box center [237, 54] width 155 height 5
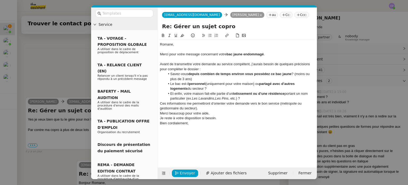
click at [217, 68] on div "Avant de transmettre votre demande au service compétent, j’aurais besoin de que…" at bounding box center [237, 67] width 155 height 10
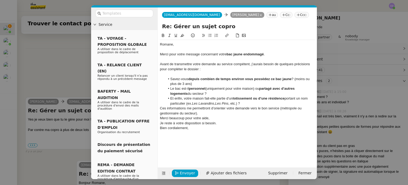
click at [172, 78] on li "Savez-vous depuis combien de temps environ vous possédez ce bac jaune ? (moins …" at bounding box center [240, 82] width 150 height 10
click at [210, 35] on icon at bounding box center [210, 36] width 4 height 4
click at [170, 88] on li "Le bac est-il personnel (uniquement pour votre maison) ou partagé avec d’autres…" at bounding box center [240, 91] width 150 height 10
click at [208, 34] on icon at bounding box center [210, 36] width 4 height 4
click at [171, 97] on li "Et enfin, votre maison fait-elle partie d’un lotissement ou d’une résidence por…" at bounding box center [240, 101] width 150 height 10
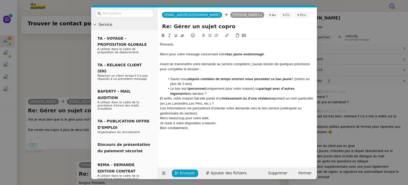
click at [210, 35] on icon at bounding box center [210, 36] width 4 height 4
click at [244, 102] on li "Et enfin, votre maison fait-elle partie d’un lotissement ou d’une résidence por…" at bounding box center [240, 101] width 150 height 10
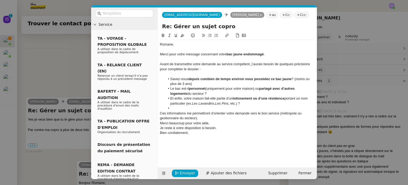
click at [225, 117] on div "Ces informations me permettront d’orienter votre demande vers le bon service (m…" at bounding box center [237, 116] width 155 height 10
click at [220, 131] on div "Je reste à votre disposition si besoin." at bounding box center [237, 132] width 155 height 5
click at [160, 132] on div "Je reste à votre disposition si besoin." at bounding box center [237, 132] width 155 height 5
click at [202, 136] on div "Bien cordialement," at bounding box center [237, 137] width 155 height 5
drag, startPoint x: 202, startPoint y: 136, endPoint x: 170, endPoint y: 128, distance: 32.9
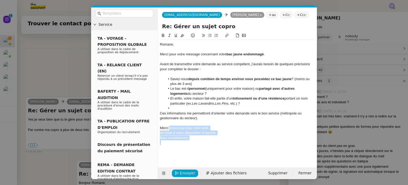
click at [170, 128] on div "Romane, Merci pour votre message concernant votre bac jaune endommagé . Avant d…" at bounding box center [237, 93] width 155 height 107
click at [267, 53] on div "Merci pour votre message concernant votre bac jaune endommagé ." at bounding box center [237, 54] width 155 height 5
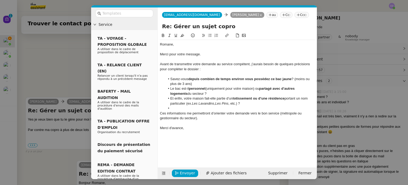
click at [162, 65] on div "Avant de transmettre votre demande au service compétent, j’aurais besoin de que…" at bounding box center [237, 67] width 155 height 10
click at [248, 79] on strong "depuis combien de temps environ vous possédez ce bac jaune" at bounding box center [240, 79] width 103 height 4
click at [0, 0] on lt-span ", vous" at bounding box center [0, 0] width 0 height 0
click at [185, 106] on li at bounding box center [240, 108] width 150 height 5
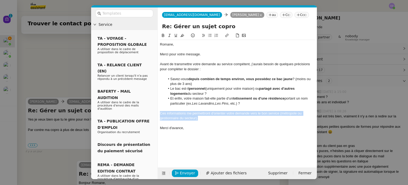
drag, startPoint x: 199, startPoint y: 118, endPoint x: 157, endPoint y: 112, distance: 42.3
click at [157, 112] on nz-layout "Service TA - VOYAGE - PROPOSITION GLOBALE A utiliser dans le cadre de propositi…" at bounding box center [204, 92] width 226 height 171
click at [170, 36] on icon at bounding box center [170, 36] width 4 height 4
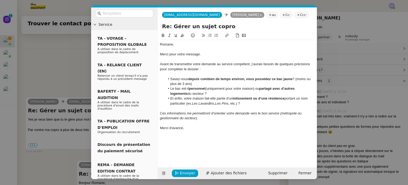
click at [210, 120] on div "Ces informations me permettront d’orienter votre demande vers le bon service (m…" at bounding box center [237, 116] width 155 height 10
click at [187, 172] on span "Envoyer" at bounding box center [187, 173] width 15 height 6
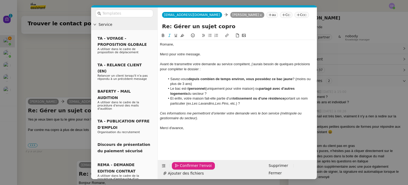
click at [187, 169] on span "Confirmer l'envoi" at bounding box center [196, 165] width 32 height 6
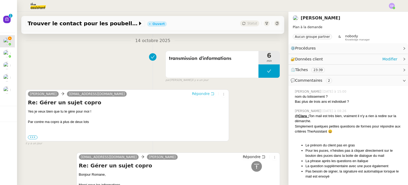
scroll to position [240, 0]
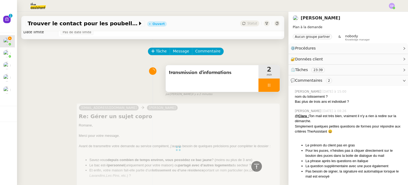
scroll to position [6, 0]
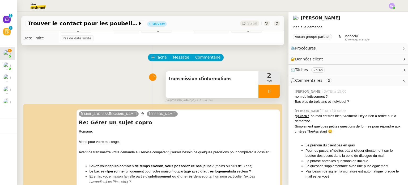
click at [273, 92] on div at bounding box center [269, 91] width 21 height 13
click at [275, 93] on button at bounding box center [274, 91] width 11 height 13
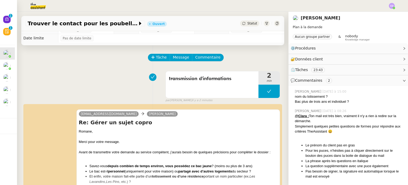
click at [95, 90] on div "transmission d'informations 2 min false par Clara D. il y a 2 minutes" at bounding box center [153, 86] width 255 height 34
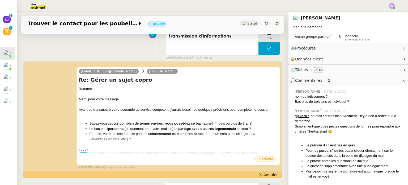
scroll to position [59, 0]
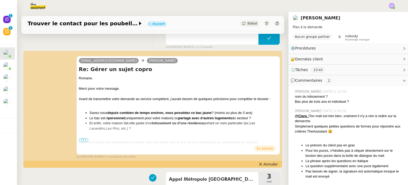
click at [74, 37] on div "transmission d'informations 2 min false par Clara D. il y a 2 minutes" at bounding box center [153, 32] width 255 height 34
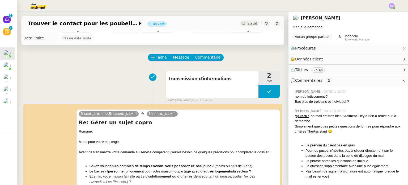
scroll to position [0, 0]
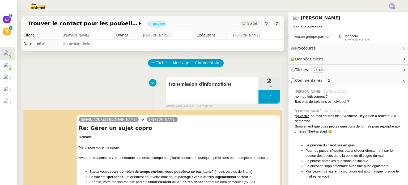
click at [111, 80] on div "transmission d'informations 2 min false par Clara D. il y a 2 minutes" at bounding box center [153, 91] width 255 height 34
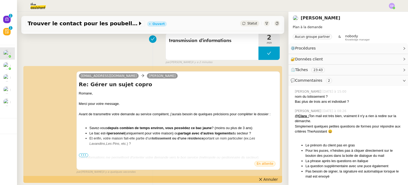
scroll to position [53, 0]
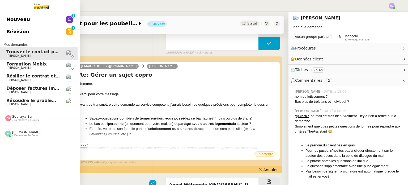
click at [16, 29] on span "Révision" at bounding box center [17, 32] width 23 height 8
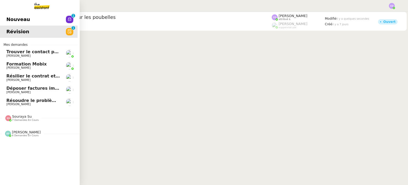
click at [13, 21] on span "Nouveau" at bounding box center [18, 19] width 24 height 8
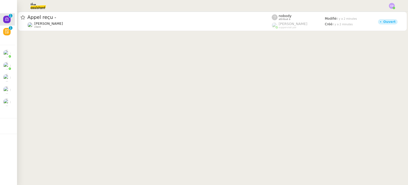
click at [122, 64] on cdk-virtual-scroll-viewport "Appel reçu - Franck MUFFAT-JEANDET client nobody attribué à Romane Vachon suppe…" at bounding box center [212, 98] width 391 height 173
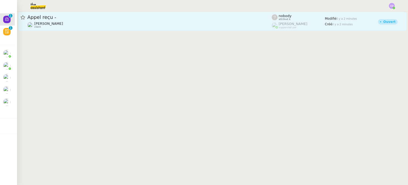
click at [87, 18] on span "Appel reçu -" at bounding box center [149, 17] width 245 height 5
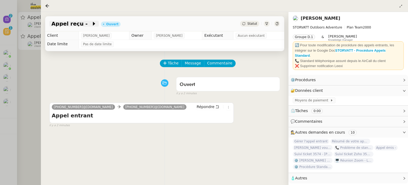
click at [80, 23] on span "Appel reçu -" at bounding box center [72, 23] width 40 height 5
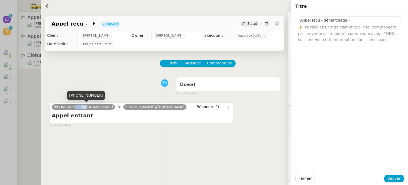
drag, startPoint x: 78, startPoint y: 106, endPoint x: 68, endPoint y: 106, distance: 9.9
click at [68, 106] on span "+33 1 62 20 60 47@phone.theassistant.com" at bounding box center [83, 107] width 59 height 4
drag, startPoint x: 79, startPoint y: 106, endPoint x: 51, endPoint y: 107, distance: 28.7
click at [51, 107] on div "+33 1 62 20 60 47@phone.theassistant.com +33 4 50 91 84 19@phone.theassistant.c…" at bounding box center [141, 112] width 185 height 21
copy span "+33 1 62 20 60 47"
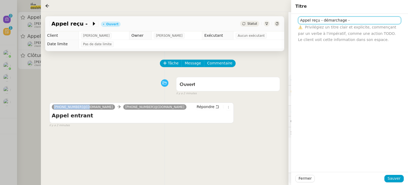
click at [356, 23] on input "Appel reçu - démarchage -" at bounding box center [349, 20] width 103 height 8
paste input "+33 1 62 20 60 47"
type input "Appel reçu - démarchage - +33 1 62 20 60 47"
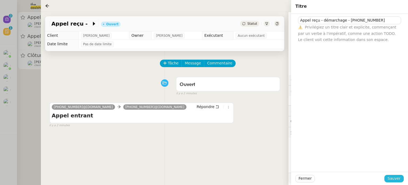
click at [393, 180] on span "Sauver" at bounding box center [394, 178] width 13 height 6
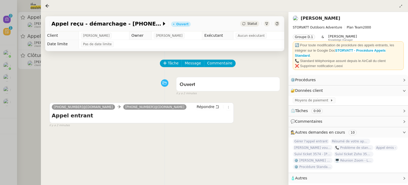
click at [32, 92] on div at bounding box center [204, 92] width 408 height 185
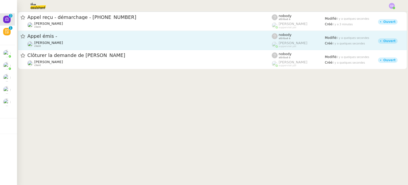
click at [114, 38] on span "Appel émis -" at bounding box center [149, 36] width 245 height 5
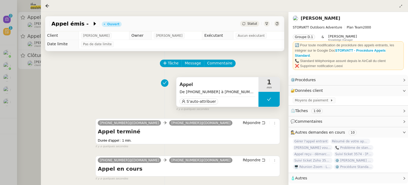
click at [221, 103] on div "S'auto-attribuer" at bounding box center [218, 101] width 76 height 8
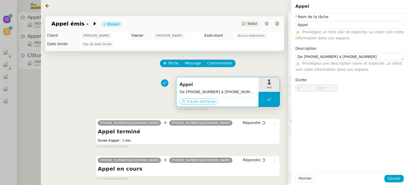
click at [203, 101] on span "S'auto-attribuer" at bounding box center [202, 101] width 30 height 5
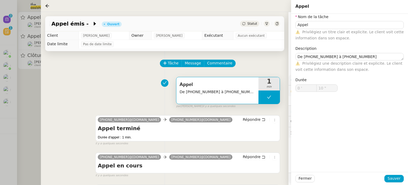
type input "Appel"
type textarea "De +33 1 62 20 60 47 à +33 4 50 91 84 19"
type input "0 '"
type input "10 ""
type input "Appel"
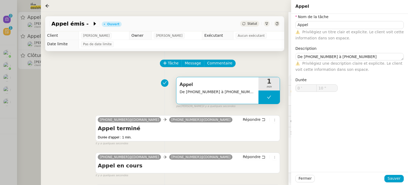
type textarea "De +33 1 62 20 60 47 à +33 4 50 91 84 19"
type input "0 '"
type input "10 ""
drag, startPoint x: 333, startPoint y: 56, endPoint x: 302, endPoint y: 56, distance: 30.8
click at [302, 56] on textarea "De +33 1 62 20 60 47 à +33 4 50 91 84 19" at bounding box center [350, 56] width 108 height 7
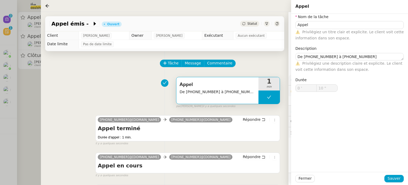
click at [107, 68] on div "Tâche Message Commentaire" at bounding box center [164, 66] width 231 height 13
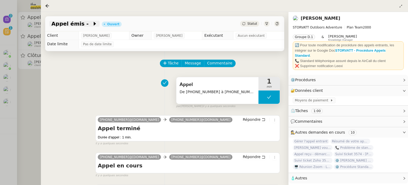
click at [80, 21] on span "Appel émis -" at bounding box center [72, 23] width 41 height 5
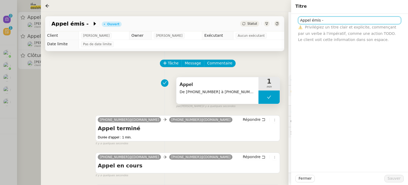
click at [344, 21] on input "Appel émis -" at bounding box center [349, 20] width 103 height 8
paste input "+33 1 62 20 60 47"
type input "Appel manqué - +33 1 62 20 60 47 - Publicité"
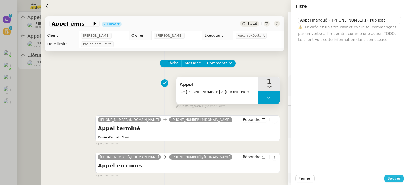
click at [390, 177] on span "Sauver" at bounding box center [394, 178] width 13 height 6
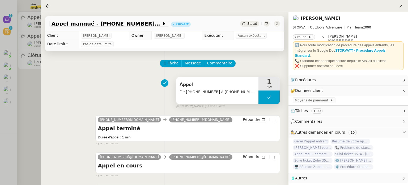
click at [256, 71] on div "Tâche Message Commentaire" at bounding box center [221, 66] width 120 height 13
click at [32, 110] on div at bounding box center [204, 92] width 408 height 185
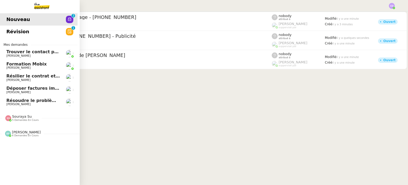
click at [28, 99] on span "Résoudre le problème de message non ouvert" at bounding box center [61, 100] width 111 height 5
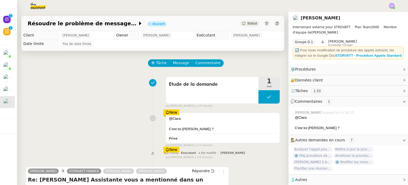
click at [99, 96] on div "Etude de la demande 1 min false par Emelyne F. il y a 8 minutes" at bounding box center [153, 91] width 255 height 34
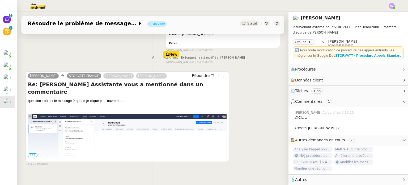
scroll to position [96, 0]
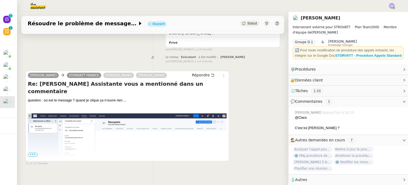
click at [106, 138] on img at bounding box center [127, 154] width 199 height 83
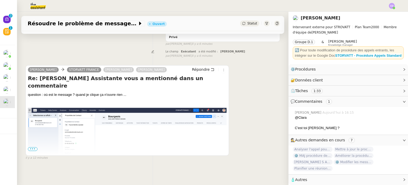
click at [31, 148] on span "•••" at bounding box center [33, 149] width 10 height 4
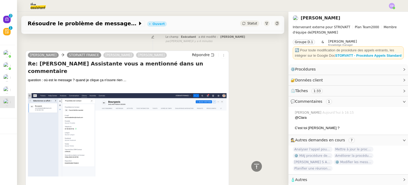
scroll to position [110, 0]
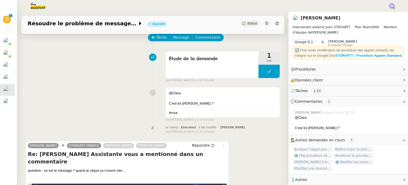
scroll to position [25, 0]
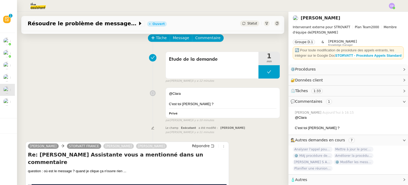
click at [119, 125] on div "Le champ Exécutant a été modifié : Clara Deloffre false par Emelyne F. il y a 1…" at bounding box center [153, 130] width 255 height 10
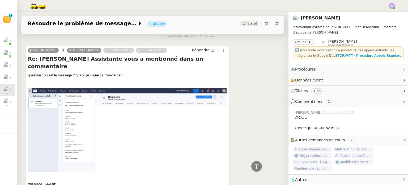
scroll to position [131, 0]
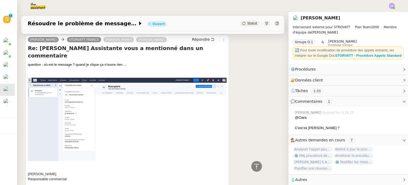
click at [311, 96] on div "⏲️ Tâches 1:33" at bounding box center [349, 91] width 120 height 10
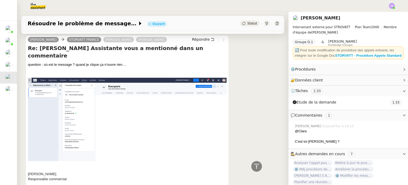
scroll to position [0, 0]
click at [235, 97] on div "Armand MANNERIE STORVATT FRANCE Thomas SOULIER Géraldine Répondre Re: Géraldine…" at bounding box center [153, 173] width 255 height 286
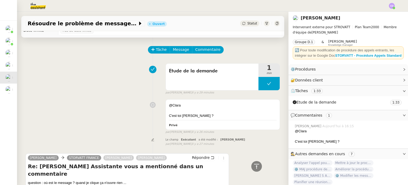
scroll to position [4, 0]
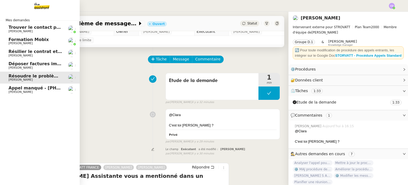
click at [32, 30] on span "[PERSON_NAME]" at bounding box center [36, 31] width 54 height 3
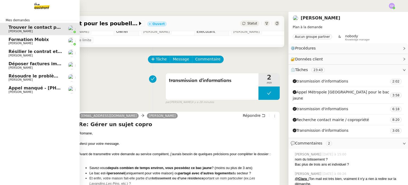
click at [19, 51] on span "Résilier le contrat et la carte bancaire" at bounding box center [54, 51] width 91 height 5
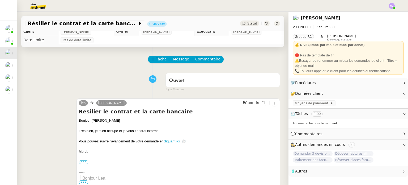
click at [102, 69] on div "Tâche Message Commentaire Veuillez patienter une erreur s'est produite 👌👌👌 mess…" at bounding box center [153, 175] width 272 height 257
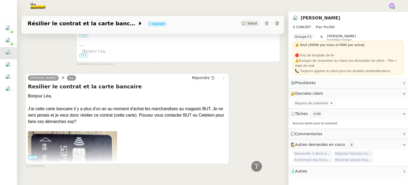
scroll to position [131, 0]
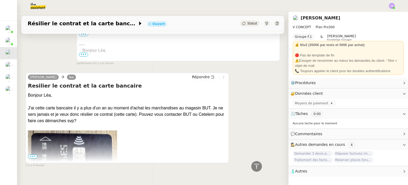
click at [33, 156] on span "•••" at bounding box center [33, 156] width 10 height 4
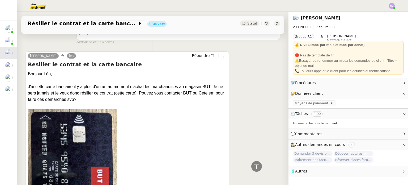
scroll to position [163, 0]
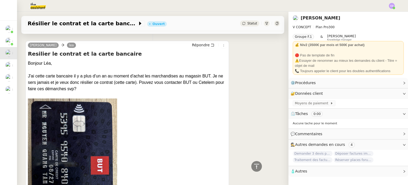
drag, startPoint x: 40, startPoint y: 87, endPoint x: 28, endPoint y: 63, distance: 26.7
copy div "Bonjour Léa, J'ai cette carte bancaire il y a plus d'un an au moment d'achat le…"
click at [169, 125] on div at bounding box center [127, 167] width 199 height 138
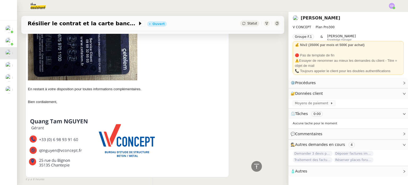
scroll to position [482, 0]
click at [186, 80] on p at bounding box center [127, 82] width 199 height 5
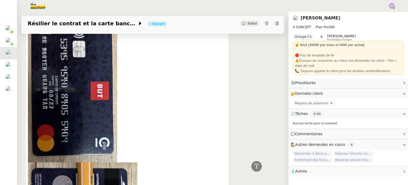
scroll to position [227, 0]
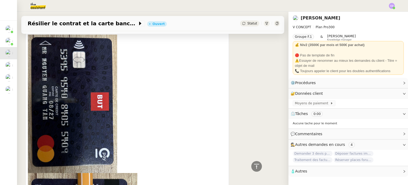
click at [326, 19] on link "[PERSON_NAME]" at bounding box center [321, 17] width 40 height 5
click at [323, 94] on div "🔐 Données client Modifier" at bounding box center [344, 93] width 107 height 6
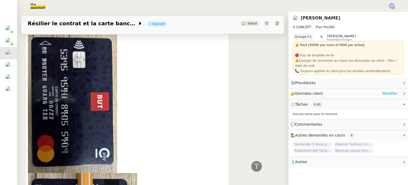
click at [323, 94] on div "🔐 Données client Modifier" at bounding box center [344, 93] width 107 height 6
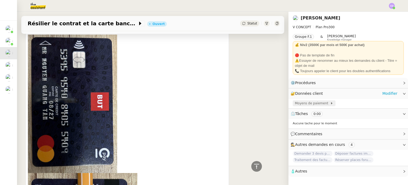
click at [319, 104] on span "Moyens de paiement" at bounding box center [312, 103] width 35 height 5
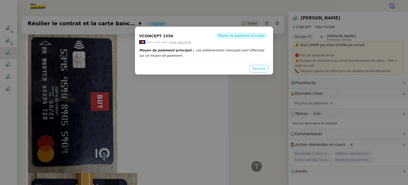
click at [263, 68] on span "Fermer" at bounding box center [259, 69] width 13 height 6
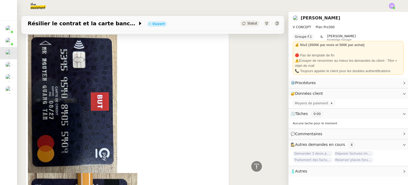
click at [316, 135] on span "Commentaires" at bounding box center [308, 134] width 27 height 4
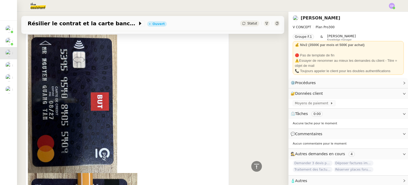
click at [300, 177] on div "🧴 Autres" at bounding box center [349, 180] width 120 height 10
click at [313, 179] on span "🧴 Autres" at bounding box center [344, 181] width 107 height 6
click at [405, 181] on icon at bounding box center [404, 180] width 3 height 3
click at [281, 119] on div "Tâche Message Commentaire Veuillez patienter une erreur s'est produite 👌👌👌 mess…" at bounding box center [153, 134] width 272 height 621
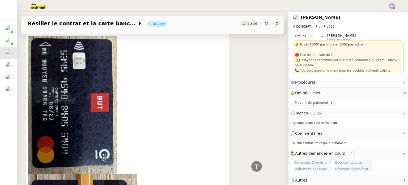
scroll to position [216, 0]
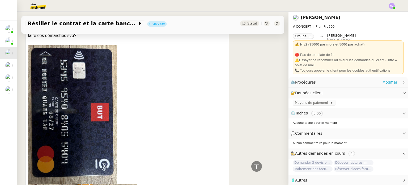
click at [308, 83] on span "Procédures" at bounding box center [305, 82] width 21 height 4
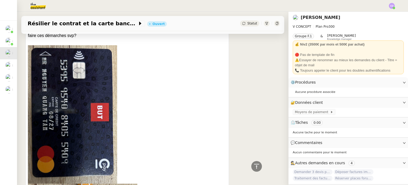
drag, startPoint x: 341, startPoint y: 19, endPoint x: 302, endPoint y: 16, distance: 38.4
click at [302, 16] on div "[PERSON_NAME]" at bounding box center [318, 17] width 50 height 7
copy link "[PERSON_NAME]"
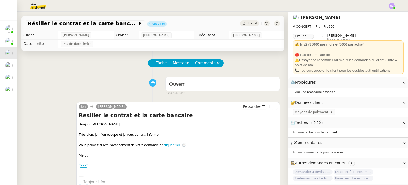
scroll to position [0, 0]
click at [48, 93] on div "Ouvert false il y a 6 heures" at bounding box center [153, 84] width 255 height 21
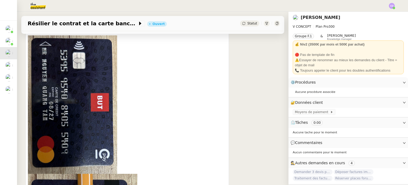
scroll to position [234, 0]
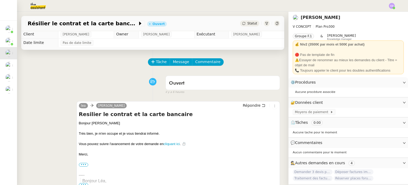
scroll to position [0, 0]
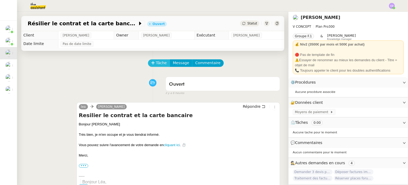
click at [159, 62] on span "Tâche" at bounding box center [161, 63] width 11 height 6
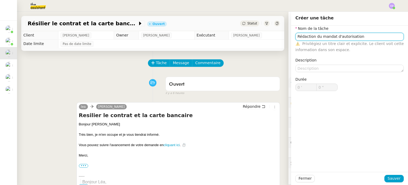
type input "Rédaction du mandat d'autorisation"
click at [394, 174] on div "Fermer Sauver" at bounding box center [349, 178] width 117 height 13
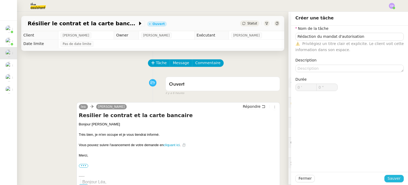
click at [393, 175] on span "Sauver" at bounding box center [394, 178] width 13 height 6
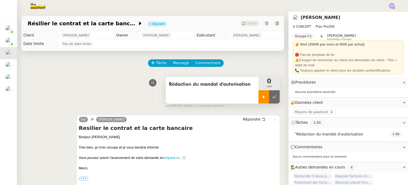
click at [263, 96] on icon at bounding box center [264, 97] width 4 height 4
click at [270, 103] on div at bounding box center [269, 96] width 21 height 13
click at [274, 100] on button at bounding box center [274, 96] width 11 height 13
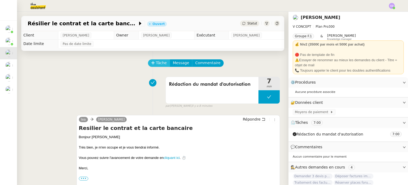
click at [162, 64] on span "Tâche" at bounding box center [161, 63] width 11 height 6
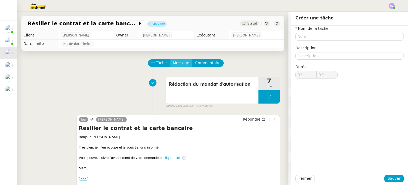
click at [175, 63] on span "Message" at bounding box center [181, 63] width 16 height 6
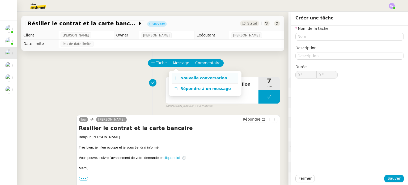
click at [185, 81] on link "Nouvelle conversation" at bounding box center [205, 78] width 66 height 11
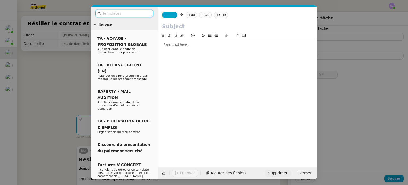
click at [284, 175] on span "Supprimer" at bounding box center [277, 173] width 19 height 6
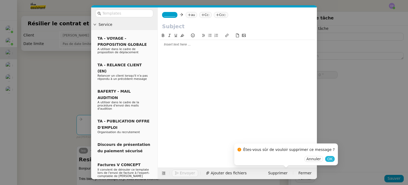
click at [328, 161] on span "OK" at bounding box center [330, 158] width 5 height 5
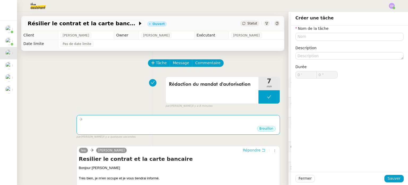
click at [251, 150] on span "Répondre" at bounding box center [252, 149] width 18 height 5
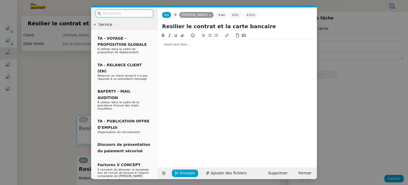
click at [188, 48] on div at bounding box center [237, 44] width 155 height 9
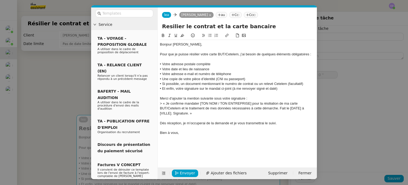
click at [173, 44] on div "Bonjour M. NGUYEN," at bounding box center [237, 44] width 155 height 5
click at [305, 84] on div "• Si possible, un document mentionnant le numéro de contrat ou un relevé Cetele…" at bounding box center [237, 83] width 155 height 5
click at [277, 88] on div "• Et enfin, votre signature sur le mandat ci-joint (à me renvoyer signé et daté)" at bounding box center [237, 88] width 155 height 5
drag, startPoint x: 232, startPoint y: 89, endPoint x: 222, endPoint y: 89, distance: 9.9
click at [222, 89] on div "• Et enfin, votre signature sur le mandat ci-joint (à me renvoyer signé et daté)" at bounding box center [237, 88] width 155 height 5
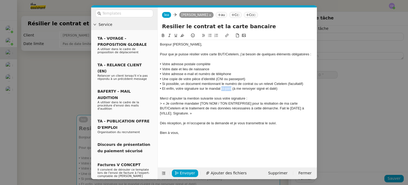
click at [228, 36] on icon at bounding box center [227, 36] width 4 height 4
type input "ci-joint"
click at [239, 77] on div "• Une copie de votre pièce d’identité (CNI ou passeport)" at bounding box center [237, 79] width 155 height 5
click at [294, 86] on div "• Et enfin, votre signature sur le mandat ci-joint (à me renvoyer signé et daté)" at bounding box center [237, 88] width 155 height 5
click at [233, 88] on div "• Et enfin, votre signature sur le mandat ci-joint (à me renvoyer signé et daté)" at bounding box center [237, 88] width 155 height 5
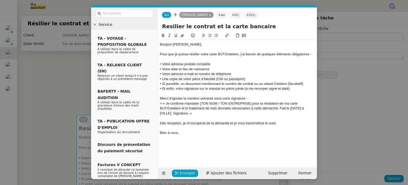
click at [197, 112] on div "> « Je confirme mandater [TON NOM / TON ENTREPRISE] pour la résiliation de ma c…" at bounding box center [237, 108] width 155 height 15
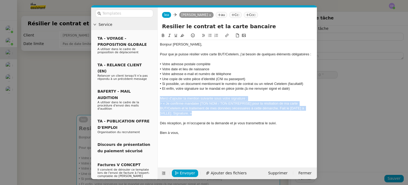
drag, startPoint x: 195, startPoint y: 112, endPoint x: 160, endPoint y: 98, distance: 37.9
click at [160, 98] on div "Bonjour M. NGUYEN, Pour que je puisse résilier votre carte BUT/Cetelem, j’ai be…" at bounding box center [237, 89] width 155 height 98
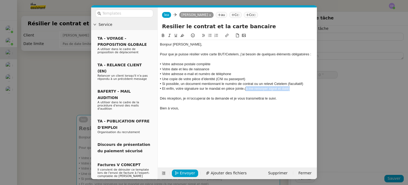
drag, startPoint x: 294, startPoint y: 88, endPoint x: 245, endPoint y: 90, distance: 48.1
click at [245, 90] on div "• Et enfin, votre signature sur le mandat en pièce jointe.(à me renvoyer signé …" at bounding box center [237, 88] width 155 height 5
click at [222, 89] on div "• Et enfin, votre signature sur le mandat en pièce jointe." at bounding box center [237, 88] width 155 height 5
click at [183, 108] on div "Bien à vous," at bounding box center [237, 108] width 155 height 5
click at [174, 44] on div "Bonjour M. NGUYEN," at bounding box center [237, 44] width 155 height 5
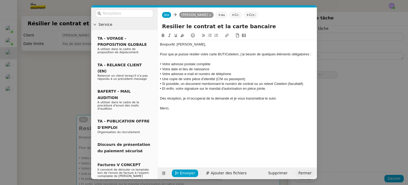
click at [305, 173] on span "Fermer" at bounding box center [305, 173] width 13 height 6
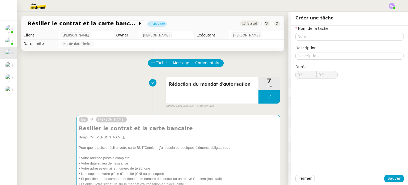
scroll to position [130, 0]
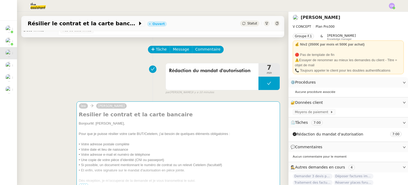
scroll to position [13, 0]
click at [165, 47] on span "Tâche" at bounding box center [161, 50] width 11 height 6
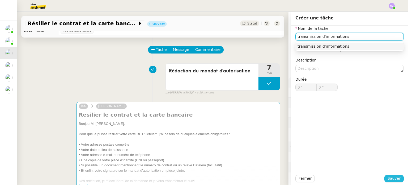
type input "transmission d'informations"
click at [391, 180] on span "Sauver" at bounding box center [394, 178] width 13 height 6
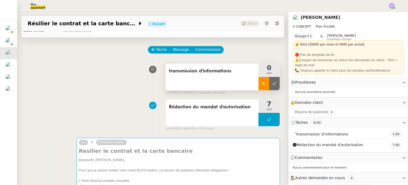
click at [263, 85] on icon at bounding box center [264, 83] width 4 height 4
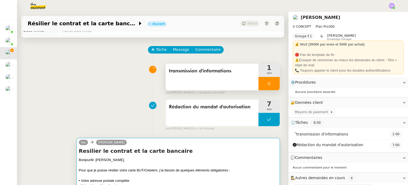
click at [193, 161] on div "BonjourM. NGUYEN," at bounding box center [178, 159] width 199 height 5
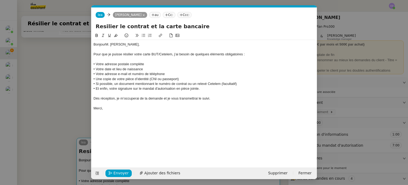
scroll to position [0, 11]
click at [106, 44] on div "BonjourM. NGUYEN," at bounding box center [204, 44] width 221 height 5
click at [106, 44] on div "Bonjour M. NGUYEN," at bounding box center [204, 44] width 221 height 5
click at [107, 44] on div "Bonjour M. NGUYEN," at bounding box center [204, 44] width 221 height 5
click at [104, 53] on div "Pour que je puisse résilier votre carte BUT/Cetelem, j’ai besoin de quelques él…" at bounding box center [204, 54] width 221 height 5
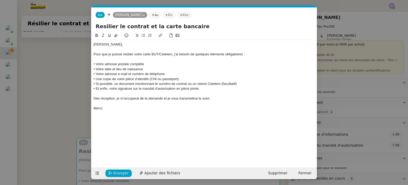
click at [102, 54] on div "Pour que je puisse résilier votre carte BUT/Cetelem, j’ai besoin de quelques él…" at bounding box center [204, 54] width 221 height 5
click at [105, 109] on div "Merci," at bounding box center [204, 108] width 221 height 5
click at [166, 174] on span "Ajouter des fichiers" at bounding box center [162, 173] width 36 height 6
click at [177, 54] on div "Afin que je puisse résilier votre carte BUT/Cetelem, j’ai besoin de quelques él…" at bounding box center [204, 54] width 221 height 5
click at [249, 52] on div "Afin que je puisse résilier votre carte BUT/Cetelem, j’aurais besoin de quelque…" at bounding box center [204, 54] width 221 height 5
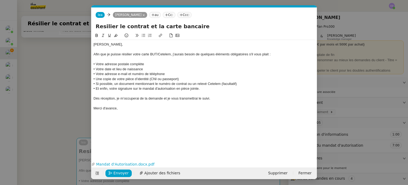
click at [96, 64] on div "• Votre adresse postale complète" at bounding box center [204, 64] width 221 height 5
click at [143, 34] on icon at bounding box center [143, 35] width 3 height 3
click at [96, 68] on div "• Votre date et lieu de naissance" at bounding box center [204, 69] width 221 height 5
click at [145, 37] on icon at bounding box center [144, 36] width 4 height 4
click at [96, 74] on div "• Votre adresse e-mail et numéro de téléphone" at bounding box center [204, 74] width 221 height 5
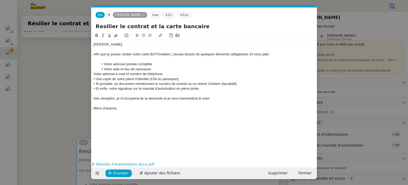
click at [143, 34] on icon at bounding box center [144, 36] width 4 height 4
click at [97, 79] on div "• Une copie de votre pièce d’identité (CNI ou passeport)" at bounding box center [204, 79] width 221 height 5
click at [144, 35] on icon at bounding box center [144, 36] width 4 height 4
click at [97, 85] on div "• Si possible, un document mentionnant le numéro de contrat ou un relevé Cetele…" at bounding box center [204, 83] width 221 height 5
click at [145, 35] on icon at bounding box center [144, 36] width 4 height 4
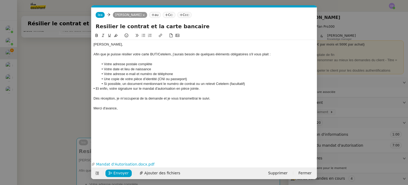
click at [96, 88] on div "• Et enfin, votre signature sur le mandat d'autorisation en pièce jointe." at bounding box center [204, 88] width 221 height 5
click at [141, 34] on button at bounding box center [143, 35] width 6 height 6
click at [145, 112] on div "M. NGUYEN, Afin que je puisse résilier votre carte BUT/Cetelem, j’aurais besoin…" at bounding box center [204, 76] width 221 height 73
click at [114, 173] on span "Envoyer" at bounding box center [121, 173] width 15 height 6
click at [114, 173] on span "Confirmer l'envoi" at bounding box center [130, 173] width 32 height 6
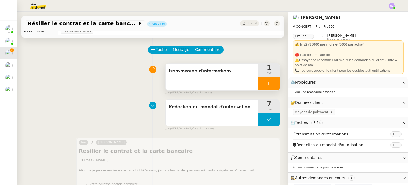
click at [269, 84] on icon at bounding box center [269, 83] width 2 height 3
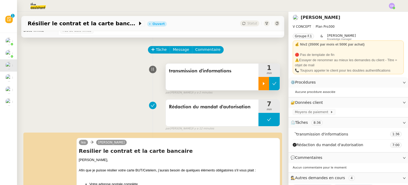
click at [273, 83] on icon at bounding box center [275, 83] width 4 height 4
click at [111, 87] on div "transmission d'informations 1 min false par Clara D. il y a 2 minutes" at bounding box center [153, 78] width 255 height 34
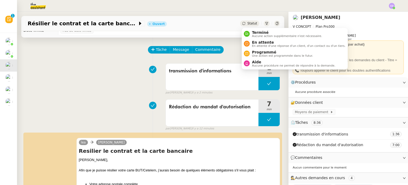
click at [250, 24] on span "Statut" at bounding box center [253, 24] width 10 height 4
click at [256, 42] on span "En attente" at bounding box center [299, 42] width 94 height 4
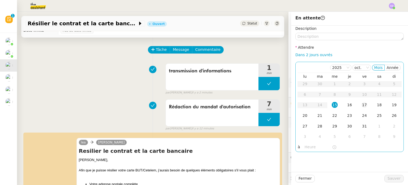
click at [368, 103] on td "17" at bounding box center [364, 105] width 15 height 11
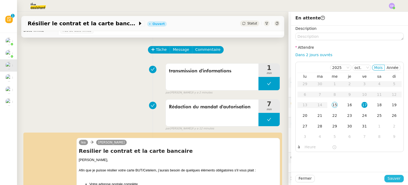
click at [395, 181] on span "Sauver" at bounding box center [394, 178] width 13 height 6
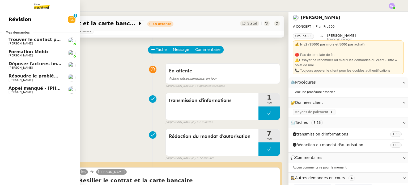
click at [34, 63] on span "Déposer factures impayées sur plateforme huissier" at bounding box center [70, 63] width 123 height 5
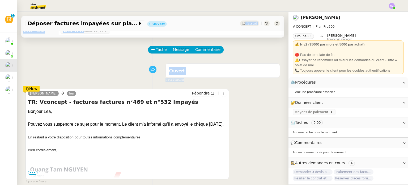
drag, startPoint x: 90, startPoint y: 72, endPoint x: 245, endPoint y: -7, distance: 173.4
click at [245, 0] on html "Révision 0 1 2 3 4 5 6 7 8 9 Mes demandes Trouver le contact pour les poubelles…" at bounding box center [204, 92] width 408 height 185
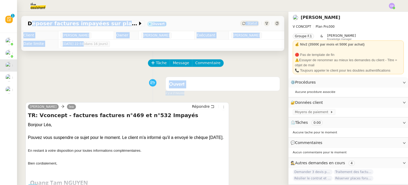
click at [95, 78] on div "Ouvert false il y a 3 heures" at bounding box center [153, 84] width 255 height 21
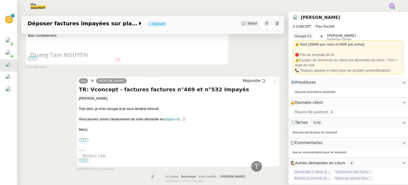
scroll to position [117, 0]
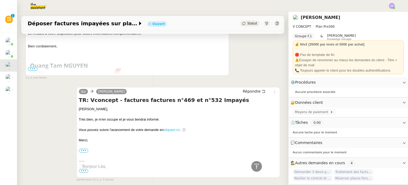
click at [171, 128] on link "cliquant ici" at bounding box center [172, 130] width 16 height 4
click at [61, 100] on div "lea Quang Tam NGUYEN Répondre TR: Vconcept - factures factures n°469 et n°532 I…" at bounding box center [153, 132] width 255 height 100
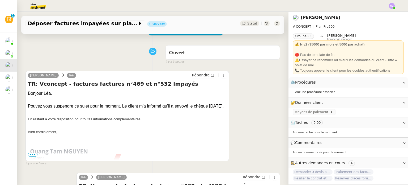
scroll to position [32, 0]
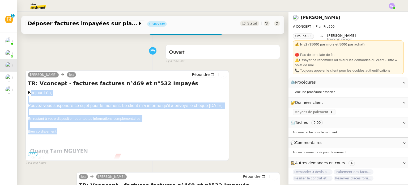
drag, startPoint x: 62, startPoint y: 131, endPoint x: 28, endPoint y: 94, distance: 50.6
click at [232, 113] on div "Quang Tam NGUYEN lea Répondre TR: Vconcept - factures factures n°469 et n°532 I…" at bounding box center [153, 115] width 255 height 100
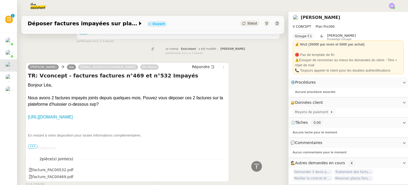
scroll to position [266, 0]
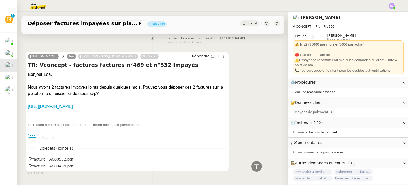
click at [254, 89] on div "Quang Tam NGUYEN lea comptabilite.khenergy@gmail.com KH Metal Répondre TR: Vcon…" at bounding box center [153, 111] width 255 height 128
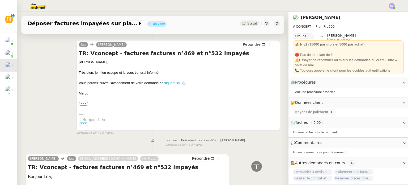
scroll to position [153, 0]
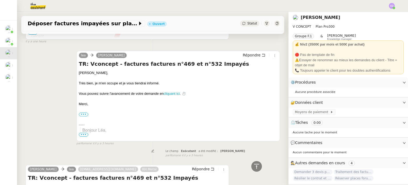
click at [49, 90] on div "lea Quang Tam NGUYEN Répondre TR: Vconcept - factures factures n°469 et n°532 I…" at bounding box center [153, 96] width 255 height 100
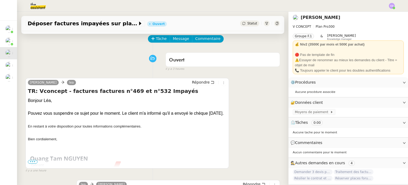
scroll to position [26, 0]
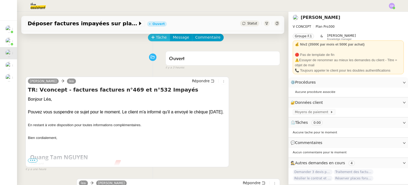
click at [159, 39] on span "Tâche" at bounding box center [161, 37] width 11 height 6
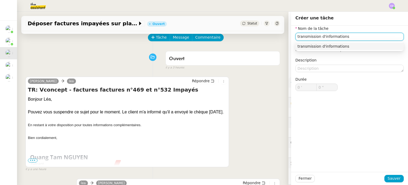
type input "transmission d'informations"
click at [361, 112] on div "Nom de la tâche transmission d'informations ⚠️ Privilégiez un titre clair et ex…" at bounding box center [349, 99] width 117 height 146
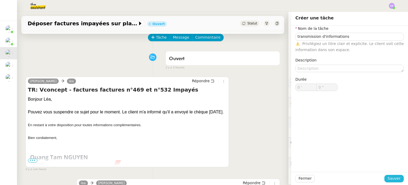
click at [393, 178] on span "Sauver" at bounding box center [394, 178] width 13 height 6
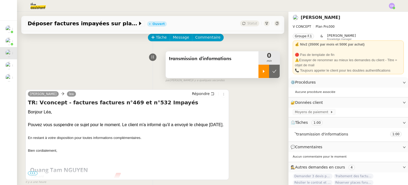
click at [262, 72] on icon at bounding box center [264, 71] width 4 height 4
click at [197, 91] on span "Répondre" at bounding box center [201, 93] width 18 height 5
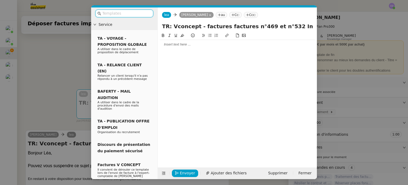
click at [184, 46] on div at bounding box center [237, 44] width 155 height 5
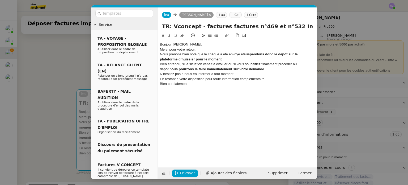
click at [196, 45] on div "Bonjour M. NGUYEN," at bounding box center [237, 44] width 155 height 5
click at [173, 45] on div "Bonjour M. NGUYEN," at bounding box center [237, 44] width 155 height 5
click at [184, 44] on div "M. NGUYEN," at bounding box center [237, 44] width 155 height 5
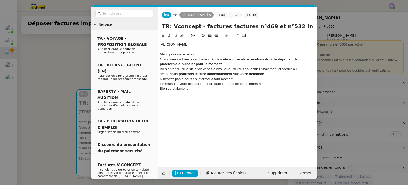
click at [199, 53] on div "Merci pour votre retour." at bounding box center [237, 54] width 155 height 5
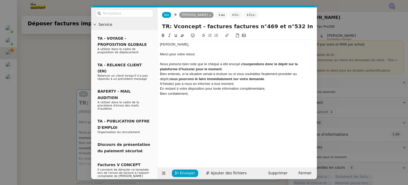
click at [161, 63] on div "Nous prenons bien note que le chèque a été envoyé et suspendons donc le dépôt s…" at bounding box center [237, 67] width 155 height 10
click at [238, 68] on div "Nous prenons bien note que le chèque a été envoyé et suspendons donc le dépôt s…" at bounding box center [237, 67] width 155 height 10
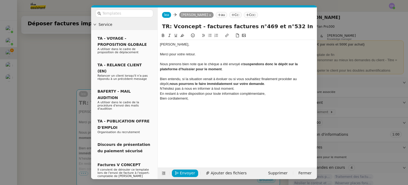
click at [265, 82] on div "Bien entendu, si la situation venait à évoluer ou si vous souhaitiez finalement…" at bounding box center [237, 82] width 155 height 10
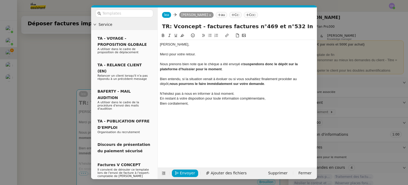
click at [161, 92] on div "N’hésitez pas à nous en informer à tout moment." at bounding box center [237, 93] width 155 height 5
click at [244, 94] on div "N’hésitez pas à nous en informer à tout moment." at bounding box center [237, 93] width 155 height 5
click at [268, 104] on div "En restant à votre disposition pour toute information complémentaire," at bounding box center [237, 103] width 155 height 5
click at [196, 115] on div "Bien cordialement," at bounding box center [237, 113] width 155 height 5
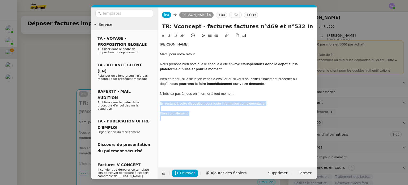
drag, startPoint x: 196, startPoint y: 115, endPoint x: 160, endPoint y: 103, distance: 37.6
click at [160, 103] on div "M. NGUYEN, Merci pour votre retour. Nous prenons bien note que le chèque a été …" at bounding box center [237, 81] width 155 height 83
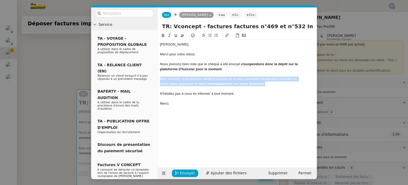
drag, startPoint x: 261, startPoint y: 82, endPoint x: 159, endPoint y: 79, distance: 101.6
click at [159, 79] on nz-spin "M. NGUYEN, Merci pour votre retour. Nous prenons bien note que le chèque a été …" at bounding box center [237, 96] width 159 height 129
click at [175, 94] on div "N’hésitez pas à nous en informer à tout moment." at bounding box center [237, 93] width 155 height 5
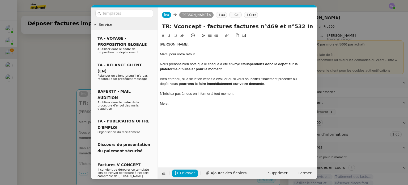
click at [175, 94] on div "N’hésitez pas à nous en informer à tout moment." at bounding box center [237, 93] width 155 height 5
click at [169, 34] on icon at bounding box center [170, 36] width 4 height 4
click at [218, 94] on em "N’hésitez pas à nous en informer à tout moment." at bounding box center [197, 93] width 74 height 4
click at [219, 126] on div "M. NGUYEN, Merci pour votre retour. Nous prenons bien note que le chèque a été …" at bounding box center [237, 95] width 155 height 127
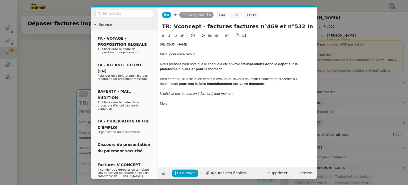
drag, startPoint x: 175, startPoint y: 102, endPoint x: 152, endPoint y: 22, distance: 83.5
click at [152, 22] on nz-layout "Service TA - VOYAGE - PROPOSITION GLOBALE A utiliser dans le cadre de propositi…" at bounding box center [204, 92] width 226 height 171
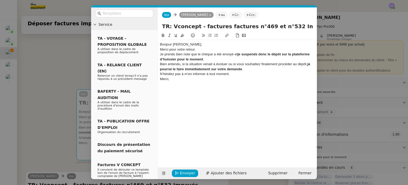
click at [197, 45] on div "Bonjour M. NGUYEN," at bounding box center [237, 44] width 155 height 5
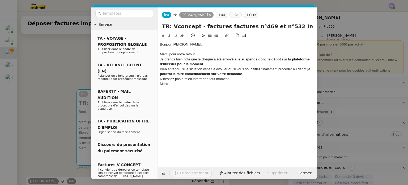
click at [201, 55] on div "Merci pour votre retour." at bounding box center [237, 54] width 155 height 5
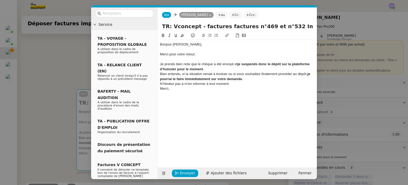
click at [162, 65] on div "Je prends bien note que le chèque a été envoyé et je suspends donc le dépôt sur…" at bounding box center [237, 67] width 155 height 10
click at [218, 68] on div "Je prends bien note que le chèque a été envoyé et je suspends donc le dépôt sur…" at bounding box center [237, 67] width 155 height 10
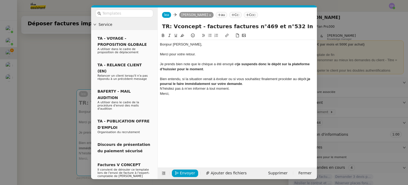
click at [250, 84] on div "Bien entendu, si la situation venait à évoluer ou si vous souhaitiez finalement…" at bounding box center [237, 82] width 155 height 10
click at [161, 95] on div "N’hésitez pas à m’en informer à tout moment." at bounding box center [237, 93] width 155 height 5
click at [237, 93] on div "N’hésitez pas à m’en informer à tout moment." at bounding box center [237, 93] width 155 height 5
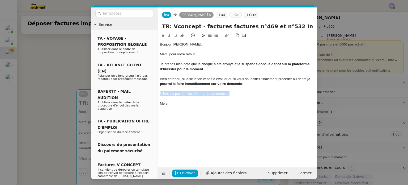
drag, startPoint x: 232, startPoint y: 93, endPoint x: 160, endPoint y: 93, distance: 72.1
click at [160, 93] on div "N’hésitez pas à m’en informer à tout moment." at bounding box center [237, 93] width 155 height 5
click at [170, 36] on icon at bounding box center [170, 36] width 4 height 4
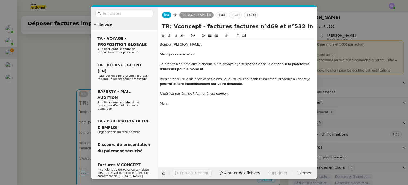
click at [195, 125] on div "Bonjour M. NGUYEN, Merci pour votre retour. Je prends bien note que le chèque a…" at bounding box center [237, 95] width 155 height 127
click at [182, 174] on span "Envoyer" at bounding box center [187, 173] width 15 height 6
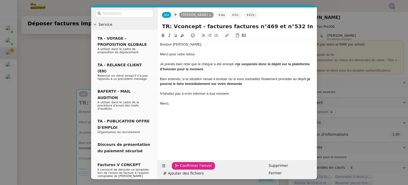
click at [182, 169] on span "Confirmer l'envoi" at bounding box center [196, 165] width 32 height 6
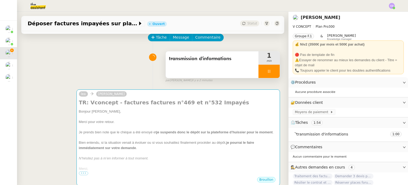
scroll to position [128, 0]
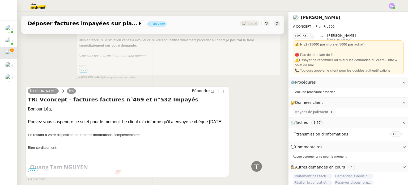
click at [46, 72] on div "lea Quang Tam NGUYEN TR: Vconcept - factures factures n°469 et n°532 Impayés Bo…" at bounding box center [153, 30] width 255 height 97
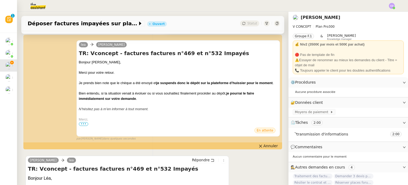
scroll to position [64, 0]
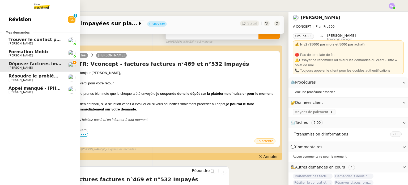
click at [33, 79] on span "[PERSON_NAME]" at bounding box center [36, 79] width 54 height 3
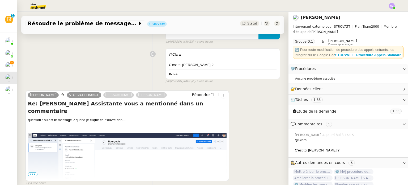
click at [107, 68] on div "@Clara C'est toi Bourgeois ? Privé false par Emelyne F. il y a une heure" at bounding box center [153, 64] width 255 height 37
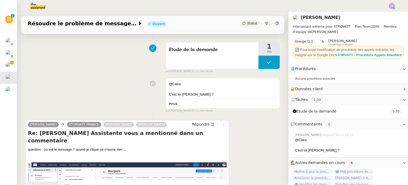
scroll to position [43, 0]
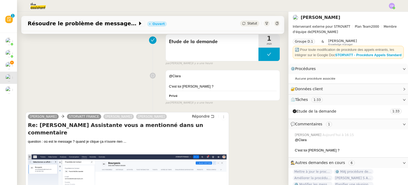
click at [112, 85] on div "@Clara C'est toi Bourgeois ? Privé false par Emelyne F. il y a une heure" at bounding box center [153, 86] width 255 height 37
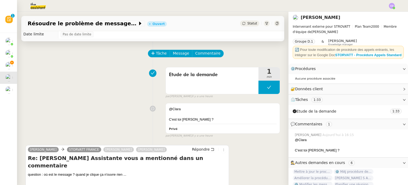
scroll to position [0, 0]
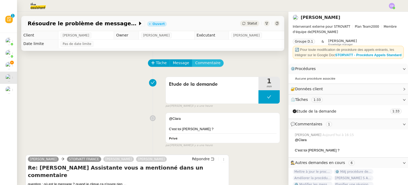
click at [202, 63] on span "Commentaire" at bounding box center [207, 63] width 25 height 6
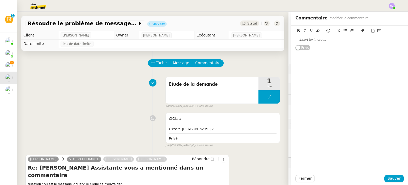
click at [325, 37] on div at bounding box center [350, 39] width 108 height 9
click at [298, 39] on div "j'ai laissé un commentaire et non un ticket. En attente de plus d'infos." at bounding box center [350, 39] width 108 height 5
click at [0, 0] on lt-span "J '" at bounding box center [0, 0] width 0 height 0
click at [398, 178] on span "Sauver" at bounding box center [394, 178] width 13 height 6
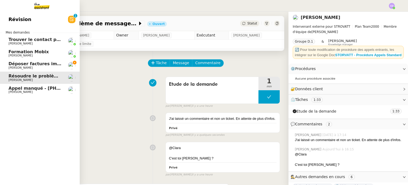
click at [24, 64] on span "Déposer factures impayées sur plateforme huissier" at bounding box center [70, 63] width 123 height 5
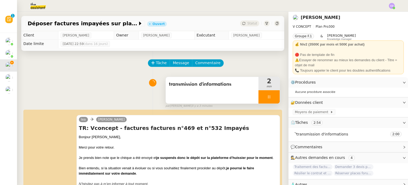
click at [264, 98] on div at bounding box center [269, 96] width 21 height 13
click at [279, 99] on button at bounding box center [274, 96] width 11 height 13
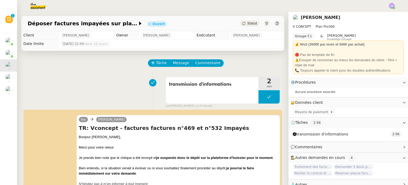
click at [88, 82] on div "transmission d'informations 2 min false par Clara D. il y a 3 minutes" at bounding box center [153, 91] width 255 height 34
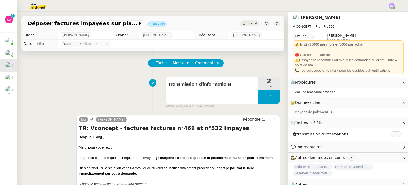
click at [309, 20] on nz-page-header-title "[PERSON_NAME]" at bounding box center [321, 17] width 40 height 7
click at [309, 19] on link "[PERSON_NAME]" at bounding box center [321, 17] width 40 height 5
click at [319, 18] on link "[PERSON_NAME]" at bounding box center [321, 17] width 40 height 5
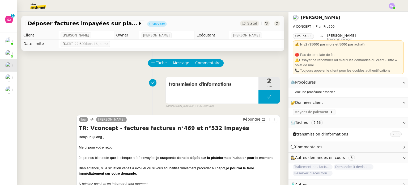
click at [324, 18] on link "[PERSON_NAME]" at bounding box center [321, 17] width 40 height 5
click at [332, 18] on link "[PERSON_NAME]" at bounding box center [321, 17] width 40 height 5
click at [320, 18] on link "[PERSON_NAME]" at bounding box center [321, 17] width 40 height 5
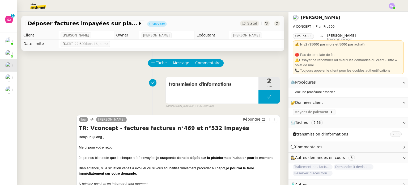
click at [301, 17] on link "[PERSON_NAME]" at bounding box center [321, 17] width 40 height 5
click at [298, 17] on img at bounding box center [296, 18] width 6 height 6
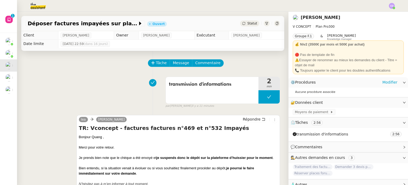
click at [326, 81] on div "⚙️ Procédures Modifier" at bounding box center [344, 82] width 107 height 6
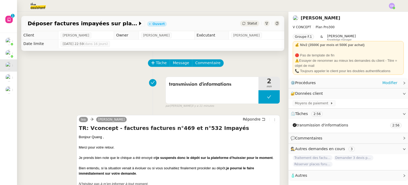
click at [326, 81] on div "⚙️ Procédures Modifier" at bounding box center [344, 83] width 107 height 6
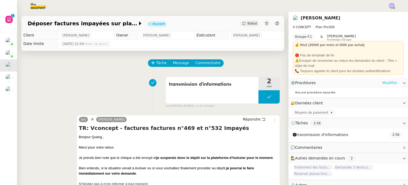
click at [387, 84] on link "Modifier" at bounding box center [390, 83] width 15 height 6
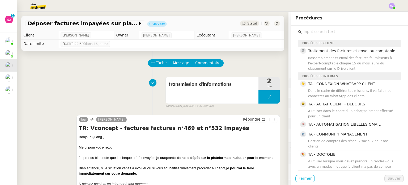
click at [301, 181] on span "Fermer" at bounding box center [305, 178] width 13 height 6
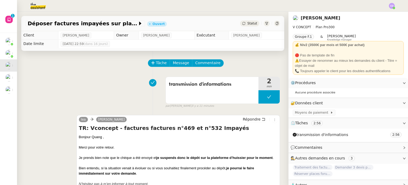
click at [329, 18] on link "[PERSON_NAME]" at bounding box center [321, 17] width 40 height 5
click at [321, 18] on link "[PERSON_NAME]" at bounding box center [321, 17] width 40 height 5
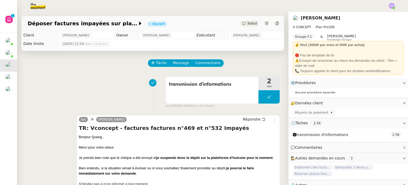
click at [321, 18] on link "[PERSON_NAME]" at bounding box center [321, 17] width 40 height 5
click at [312, 19] on link "[PERSON_NAME]" at bounding box center [321, 17] width 40 height 5
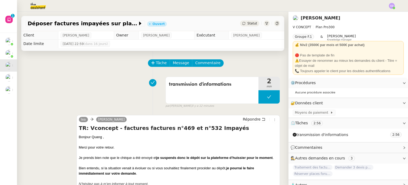
click at [328, 19] on link "[PERSON_NAME]" at bounding box center [321, 17] width 40 height 5
click at [338, 103] on div "🔐 Données client Modifier" at bounding box center [344, 103] width 107 height 6
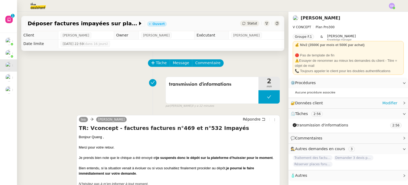
click at [338, 103] on div "🔐 Données client Modifier" at bounding box center [344, 103] width 107 height 6
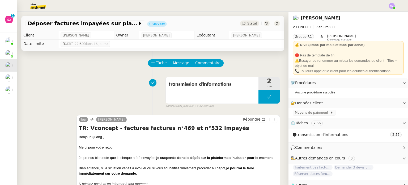
click at [311, 16] on link "[PERSON_NAME]" at bounding box center [321, 17] width 40 height 5
click at [307, 19] on link "[PERSON_NAME]" at bounding box center [321, 17] width 40 height 5
click at [320, 20] on link "[PERSON_NAME]" at bounding box center [321, 17] width 40 height 5
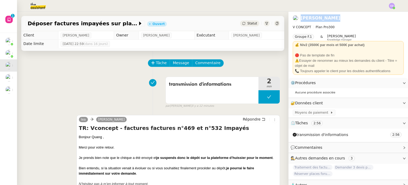
click at [320, 20] on link "[PERSON_NAME]" at bounding box center [321, 17] width 40 height 5
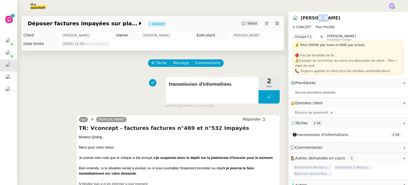
click at [320, 20] on link "[PERSON_NAME]" at bounding box center [321, 17] width 40 height 5
click at [295, 19] on img at bounding box center [296, 18] width 6 height 6
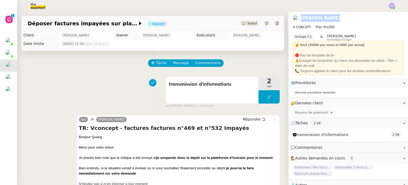
click at [295, 19] on img at bounding box center [296, 18] width 6 height 6
click at [326, 103] on div "🔐 Données client Modifier" at bounding box center [344, 103] width 107 height 6
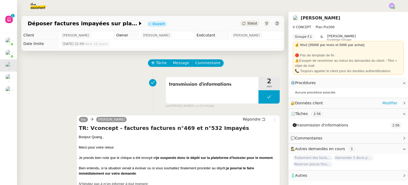
click at [341, 104] on div "🔐 Données client Modifier" at bounding box center [344, 103] width 107 height 6
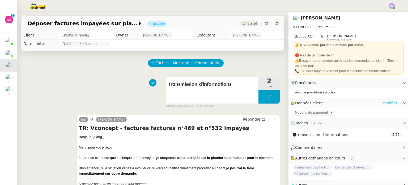
click at [392, 104] on link "Modifier" at bounding box center [390, 103] width 15 height 6
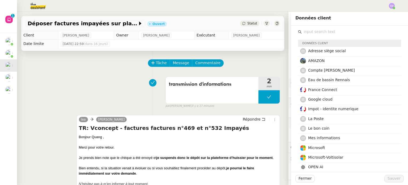
click at [274, 4] on div at bounding box center [204, 6] width 382 height 12
click at [173, 9] on div at bounding box center [204, 6] width 382 height 12
click at [97, 93] on div "transmission d'informations 2 min false par Clara D. il y a 18 minutes" at bounding box center [153, 91] width 255 height 34
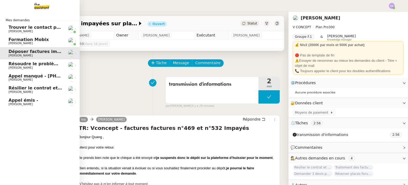
click at [30, 102] on span "Appel émis -" at bounding box center [24, 100] width 30 height 5
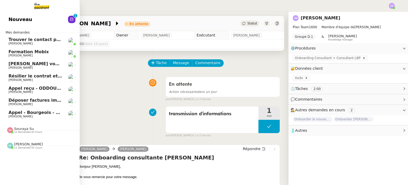
click at [22, 19] on span "Nouveau" at bounding box center [21, 19] width 24 height 8
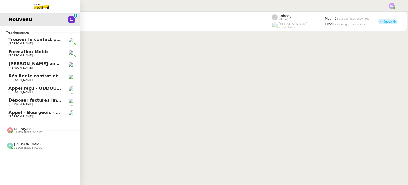
click at [51, 118] on span "[PERSON_NAME]" at bounding box center [36, 116] width 54 height 3
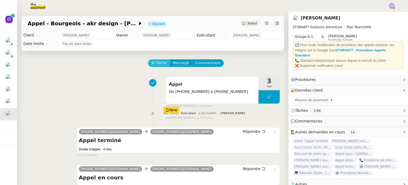
click at [159, 60] on span "Tâche" at bounding box center [161, 63] width 11 height 6
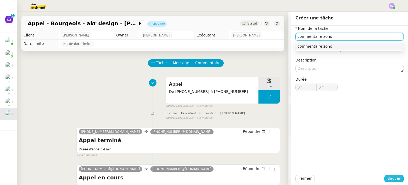
type input "commentaire zoho"
click at [396, 179] on span "Sauver" at bounding box center [394, 178] width 13 height 6
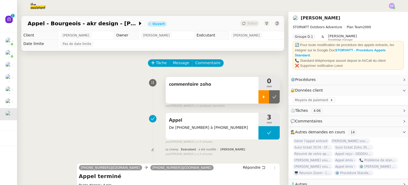
click at [264, 96] on icon at bounding box center [264, 97] width 4 height 4
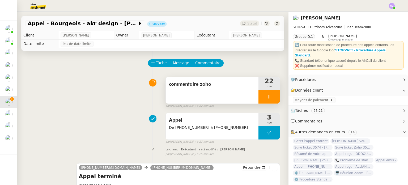
click at [269, 100] on div at bounding box center [269, 96] width 21 height 13
click at [275, 95] on icon at bounding box center [275, 97] width 4 height 4
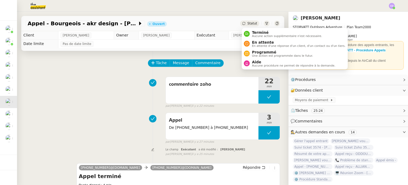
click at [251, 22] on span "Statut" at bounding box center [253, 24] width 10 height 4
click at [256, 62] on span "Aide" at bounding box center [293, 62] width 83 height 4
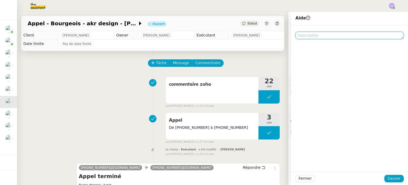
click at [316, 36] on textarea at bounding box center [350, 35] width 108 height 7
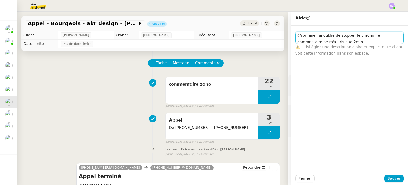
drag, startPoint x: 331, startPoint y: 40, endPoint x: 296, endPoint y: 33, distance: 35.6
click at [296, 33] on textarea "@romane j'ai oublié de stopper le chrono, le commentaire ne m'a pris que 2min" at bounding box center [350, 38] width 108 height 12
type textarea "@romane j'ai oublié de stopper le chrono, le commentaire ne m'a pris que 2min"
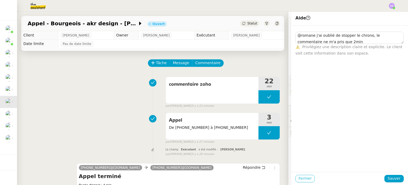
click at [300, 180] on span "Fermer" at bounding box center [305, 178] width 13 height 6
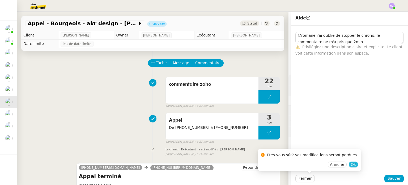
click at [351, 165] on span "Ok" at bounding box center [353, 164] width 5 height 5
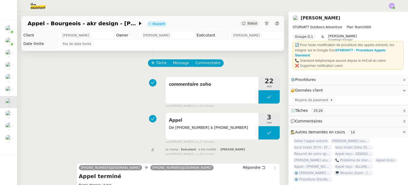
click at [305, 118] on span "💬 Commentaires" at bounding box center [344, 121] width 107 height 6
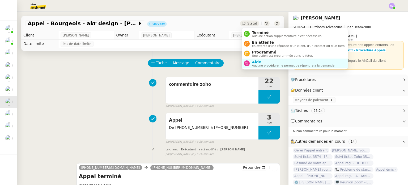
click at [248, 21] on div "Statut" at bounding box center [249, 23] width 19 height 6
click at [255, 60] on span "Aide" at bounding box center [293, 62] width 83 height 4
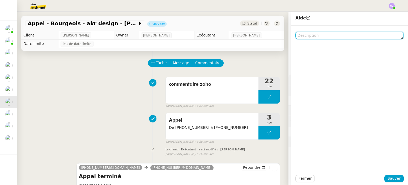
click at [318, 36] on textarea at bounding box center [350, 35] width 108 height 7
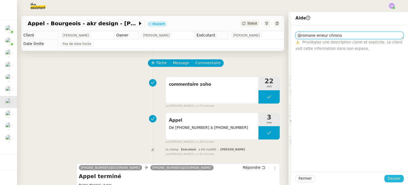
type textarea "@romane erreur chrono"
click at [393, 179] on span "Sauver" at bounding box center [394, 178] width 13 height 6
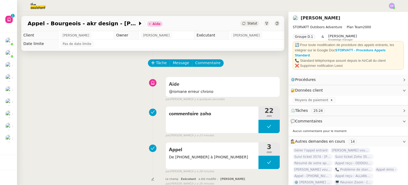
click at [306, 119] on span "Commentaires" at bounding box center [308, 121] width 27 height 4
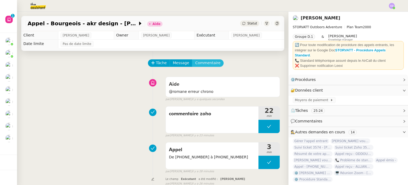
click at [215, 64] on span "Commentaire" at bounding box center [207, 63] width 25 height 6
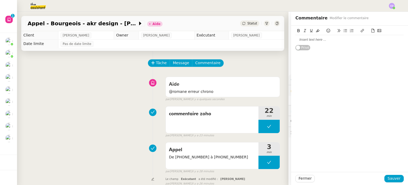
click at [327, 45] on div "Privé" at bounding box center [350, 38] width 108 height 25
click at [325, 40] on div at bounding box center [350, 39] width 108 height 5
click at [392, 178] on span "Sauver" at bounding box center [394, 178] width 13 height 6
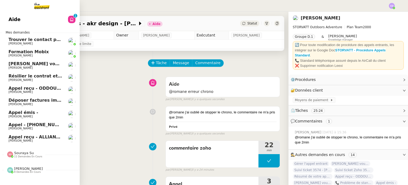
click at [33, 140] on span "[PERSON_NAME]" at bounding box center [21, 140] width 24 height 3
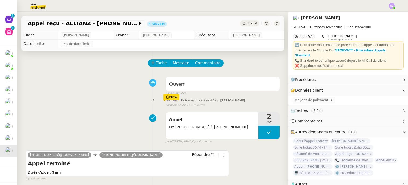
click at [138, 117] on div "Appel De [PHONE_NUMBER] à [PHONE_NUMBER] 2 min false par [PERSON_NAME] il y a 6…" at bounding box center [153, 127] width 255 height 34
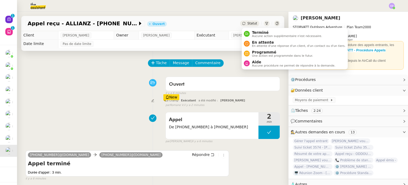
click at [253, 23] on span "Statut" at bounding box center [253, 24] width 10 height 4
click at [254, 34] on span "Terminé" at bounding box center [287, 32] width 70 height 4
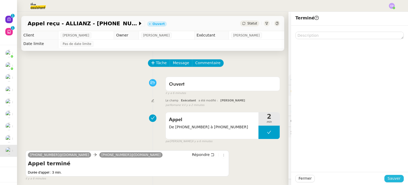
click at [391, 179] on span "Sauver" at bounding box center [394, 178] width 13 height 6
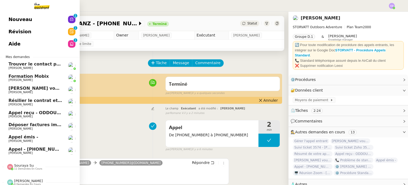
click at [50, 148] on span "Appel - [PHONE_NUMBER] - ADH PISCINES" at bounding box center [59, 148] width 101 height 5
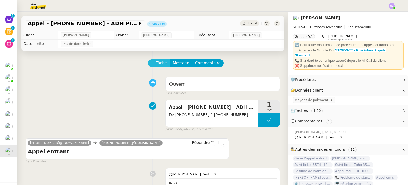
click at [159, 63] on span "Tâche" at bounding box center [161, 63] width 11 height 6
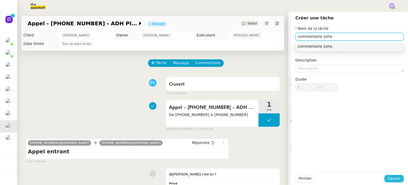
type input "commentaire zoho"
click at [399, 181] on span "Sauver" at bounding box center [394, 178] width 13 height 6
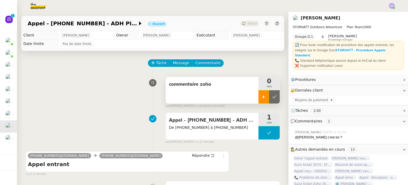
click at [267, 94] on div at bounding box center [264, 96] width 11 height 13
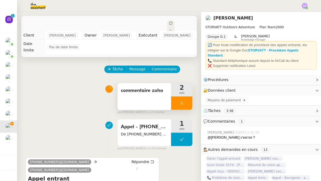
click at [180, 101] on icon at bounding box center [181, 103] width 4 height 4
click at [190, 98] on button at bounding box center [187, 102] width 11 height 13
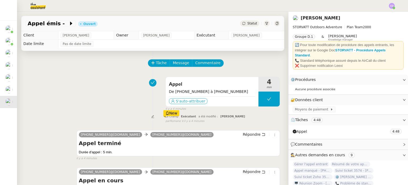
click at [188, 103] on span "S'auto-attribuer" at bounding box center [191, 100] width 30 height 5
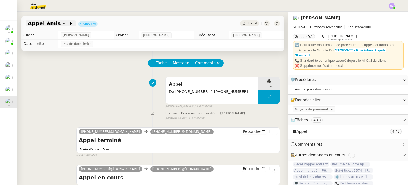
click at [58, 22] on span "Appel émis -" at bounding box center [48, 23] width 41 height 5
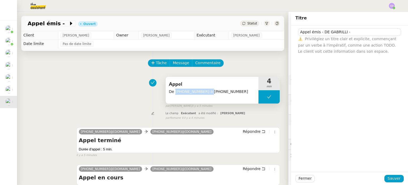
drag, startPoint x: 204, startPoint y: 93, endPoint x: 174, endPoint y: 93, distance: 29.5
click at [174, 93] on span "De +33 6 82 60 04 88 à +33 4 50 91 84 19" at bounding box center [212, 92] width 86 height 6
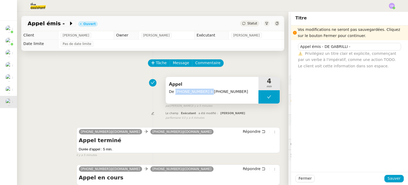
copy span "+33 6 82 60 04 88"
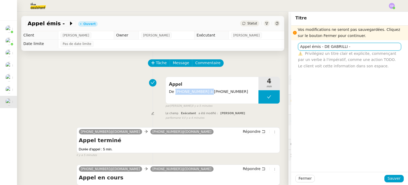
click at [350, 44] on input "Appel émis - DE GABRILLI -" at bounding box center [349, 47] width 103 height 8
paste input "+33 6 82 60 04 88"
type input "Appel émis - DE GABRILLI - +33 6 82 60 04 88"
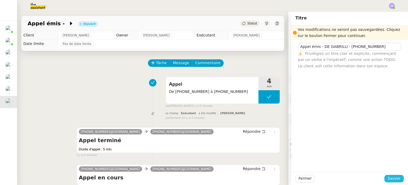
click at [393, 177] on span "Sauver" at bounding box center [394, 178] width 13 height 6
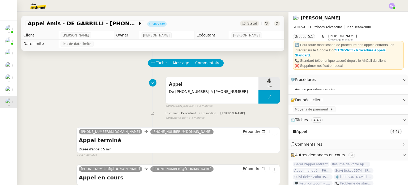
click at [233, 66] on div "Tâche Message Commentaire" at bounding box center [215, 65] width 132 height 13
click at [157, 62] on span "Tâche" at bounding box center [161, 63] width 11 height 6
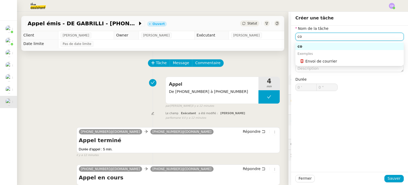
type input "c"
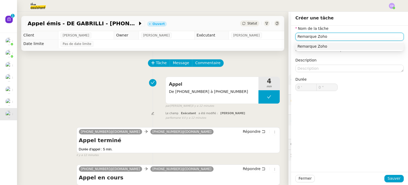
type input "Remarque Zoho"
click at [329, 162] on div "Nom de la tâche Remarque Zoho ⚠️ Privilégiez un titre clair et explicite. Le cl…" at bounding box center [349, 99] width 117 height 146
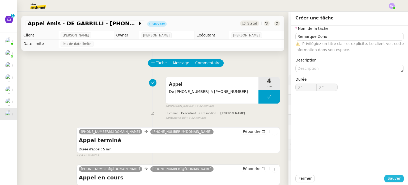
click at [393, 176] on span "Sauver" at bounding box center [394, 178] width 13 height 6
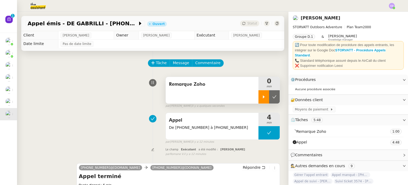
click at [267, 98] on div at bounding box center [264, 96] width 11 height 13
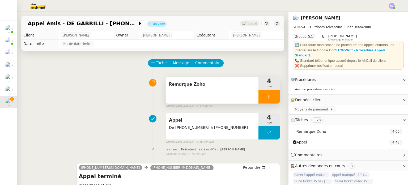
click at [271, 97] on icon at bounding box center [269, 97] width 4 height 4
click at [273, 97] on icon at bounding box center [275, 97] width 4 height 4
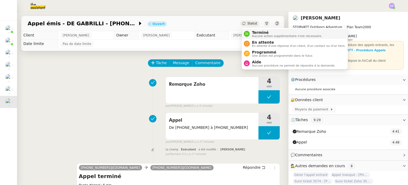
click at [251, 36] on div "Terminé Aucune action supplémentaire n'est nécessaire." at bounding box center [286, 33] width 72 height 7
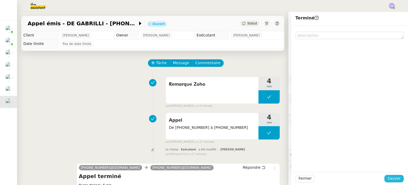
click at [396, 180] on span "Sauver" at bounding box center [394, 178] width 13 height 6
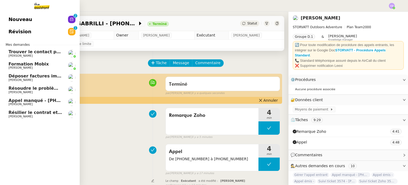
click at [36, 16] on link "Nouveau 0 1 2 3 4 5 6 7 8 9" at bounding box center [40, 19] width 80 height 12
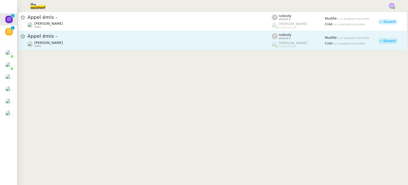
click at [64, 37] on span "Appel émis -" at bounding box center [149, 36] width 245 height 5
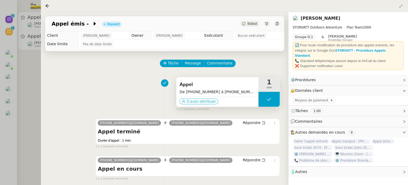
click at [191, 100] on span "S'auto-attribuer" at bounding box center [202, 101] width 30 height 5
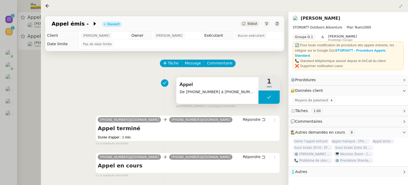
click at [271, 96] on icon at bounding box center [269, 97] width 4 height 4
click at [79, 21] on span "Appel émis -" at bounding box center [72, 23] width 41 height 5
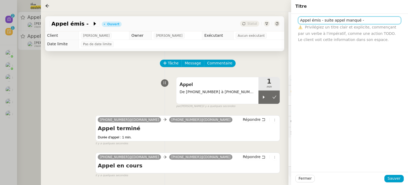
paste input "+33 9 48 16 48 17"
type input "Appel émis - suite appel manqué - +33 9 48 16 48 17 - démarchage"
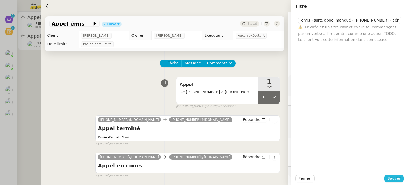
click at [399, 177] on span "Sauver" at bounding box center [394, 178] width 13 height 6
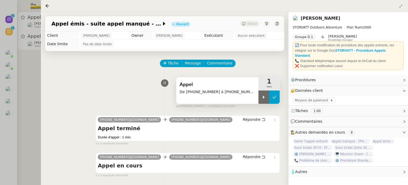
click at [272, 95] on button at bounding box center [274, 96] width 11 height 13
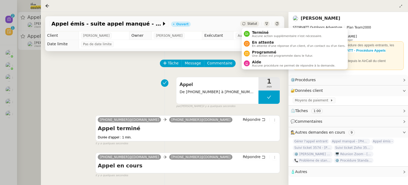
click at [248, 26] on div "Statut" at bounding box center [249, 24] width 19 height 6
click at [252, 33] on div "Terminé Aucune action supplémentaire n'est nécessaire." at bounding box center [286, 33] width 72 height 7
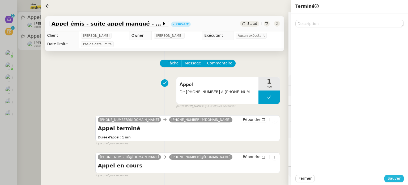
click at [400, 179] on span "Sauver" at bounding box center [394, 178] width 13 height 6
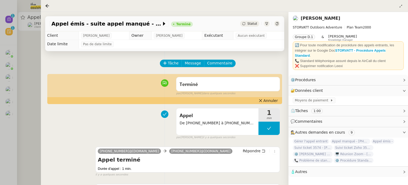
click at [33, 85] on div at bounding box center [204, 92] width 408 height 185
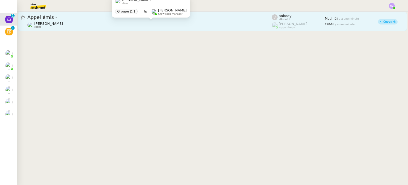
click at [63, 22] on span "[PERSON_NAME]" at bounding box center [48, 24] width 29 height 4
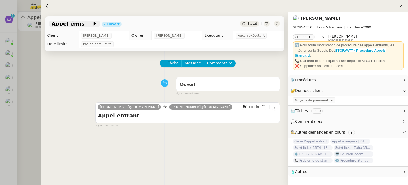
click at [89, 23] on span at bounding box center [91, 23] width 4 height 6
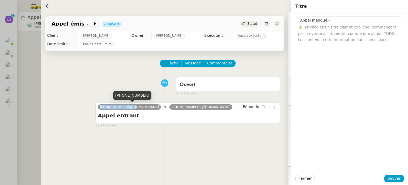
drag, startPoint x: 125, startPoint y: 107, endPoint x: 99, endPoint y: 106, distance: 26.3
click at [99, 106] on nz-tag "+33 9 48 16 48 17@phone.theassistant.com" at bounding box center [129, 106] width 63 height 5
copy span "+33 9 48 16 48 17"
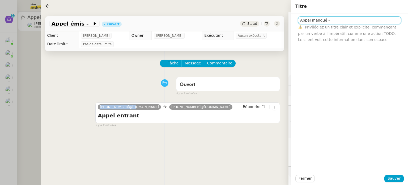
click at [331, 19] on input "Appel manqué -" at bounding box center [349, 20] width 103 height 8
paste input "+33 9 48 16 48 17"
type input "Appel manqué - +33 9 48 16 48 17"
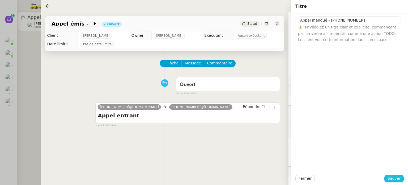
click at [390, 179] on span "Sauver" at bounding box center [394, 178] width 13 height 6
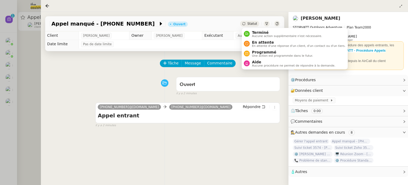
click at [249, 23] on span "Statut" at bounding box center [253, 24] width 10 height 4
click at [256, 34] on span "Terminé" at bounding box center [287, 32] width 70 height 4
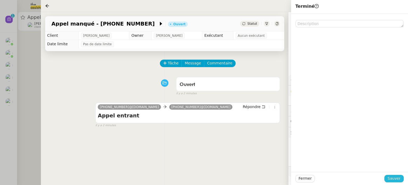
click at [394, 181] on span "Sauver" at bounding box center [394, 178] width 13 height 6
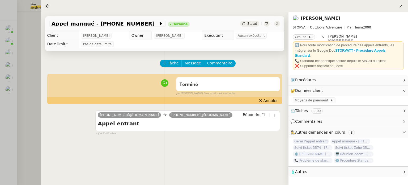
click at [37, 111] on div at bounding box center [204, 92] width 408 height 185
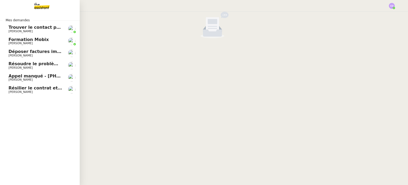
click at [23, 78] on span "Appel manqué - +33 1 62 20 60 47 - Publicité" at bounding box center [63, 75] width 108 height 5
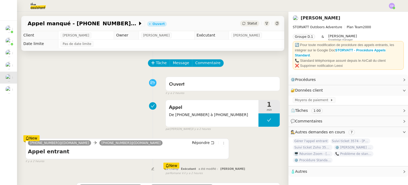
click at [123, 162] on div "il y a 2 heures" at bounding box center [128, 161] width 204 height 5
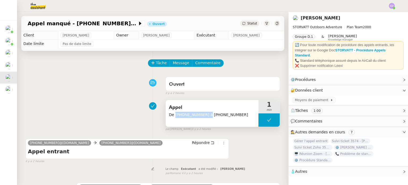
drag, startPoint x: 203, startPoint y: 114, endPoint x: 174, endPoint y: 112, distance: 29.0
click at [174, 112] on span "De +33 1 62 20 60 47 à +33 4 50 91 84 19" at bounding box center [212, 115] width 86 height 6
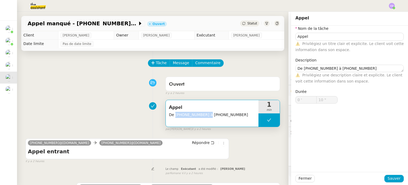
click at [205, 113] on span "De +33 1 62 20 60 47 à +33 4 50 91 84 19" at bounding box center [212, 115] width 86 height 6
drag, startPoint x: 203, startPoint y: 114, endPoint x: 174, endPoint y: 116, distance: 29.3
click at [174, 116] on span "De +33 1 62 20 60 47 à +33 4 50 91 84 19" at bounding box center [212, 115] width 86 height 6
copy span "+33 1 62 20 60 47"
click at [253, 27] on div "Appel manqué - +33 1 62 20 60 47 - Publicité Ouvert Statut" at bounding box center [152, 23] width 263 height 15
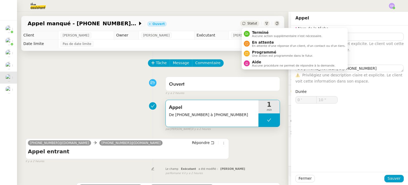
click at [253, 26] on div "Statut" at bounding box center [249, 23] width 19 height 6
click at [254, 30] on span "Terminé" at bounding box center [287, 32] width 70 height 4
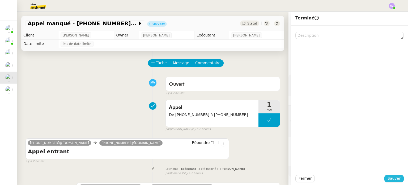
click at [391, 179] on span "Sauver" at bounding box center [394, 178] width 13 height 6
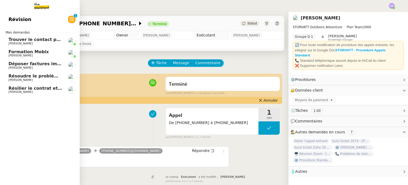
click at [30, 108] on div "Révision 0 1 2 3 4 5 6 7 8 9 Mes demandes Trouver le contact pour les poubelles…" at bounding box center [40, 98] width 80 height 173
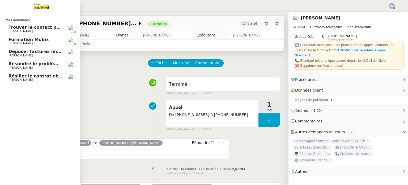
click at [26, 66] on span "[PERSON_NAME]" at bounding box center [21, 67] width 24 height 3
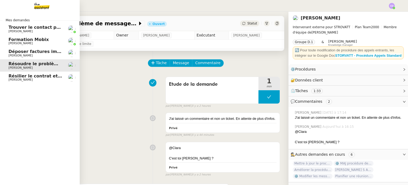
click at [22, 75] on span "Résilier le contrat et la carte bancaire" at bounding box center [54, 75] width 91 height 5
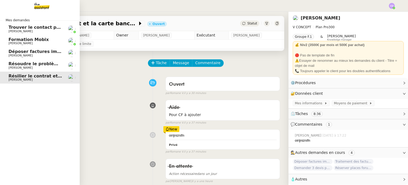
click at [33, 54] on span "[PERSON_NAME]" at bounding box center [21, 55] width 24 height 3
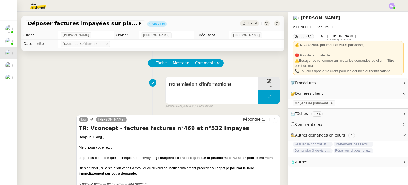
click at [110, 88] on div "transmission d'informations 2 min false par Clara D. il y a une heure" at bounding box center [153, 91] width 255 height 34
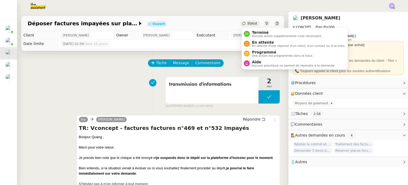
click at [248, 25] on div "Statut" at bounding box center [249, 23] width 19 height 6
click at [251, 32] on div "Terminé Aucune action supplémentaire n'est nécessaire." at bounding box center [286, 33] width 72 height 7
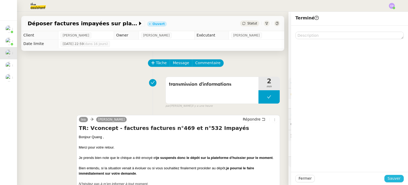
click at [392, 177] on span "Sauver" at bounding box center [394, 178] width 13 height 6
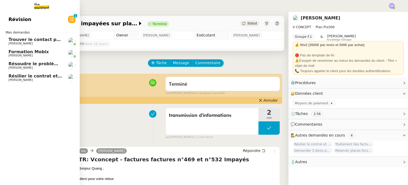
click at [19, 41] on span "Trouver le contact pour les poubelles" at bounding box center [53, 39] width 89 height 5
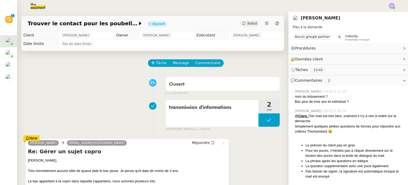
click at [92, 116] on div "transmission d'informations 2 min false par Clara D. il y a 2 heures" at bounding box center [153, 114] width 255 height 34
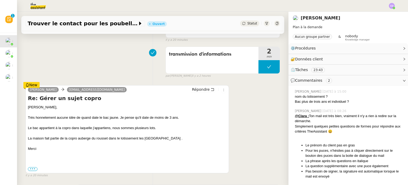
scroll to position [64, 0]
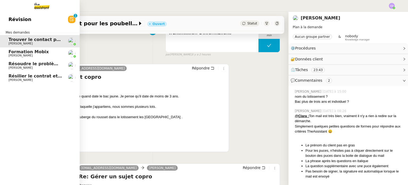
click at [17, 79] on span "[PERSON_NAME]" at bounding box center [21, 79] width 24 height 3
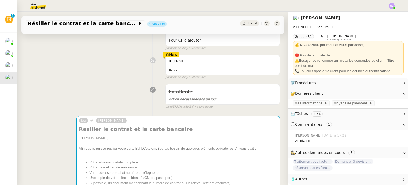
click at [97, 79] on div "oirijniznifn Privé New par Romane V. il y a 38 minutes" at bounding box center [153, 65] width 255 height 27
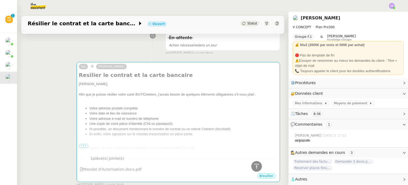
scroll to position [128, 0]
click at [101, 52] on div "En attente Action nécessaire dans un jour false par Clara D. il y a une heure" at bounding box center [153, 41] width 255 height 27
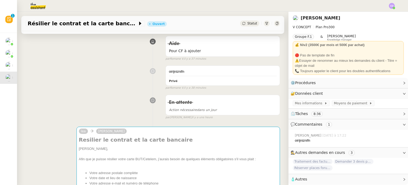
scroll to position [53, 0]
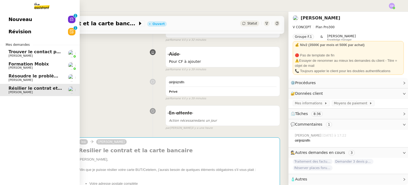
click at [35, 24] on link "Nouveau 0 1 2 3 4 5 6 7 8 9" at bounding box center [40, 19] width 80 height 12
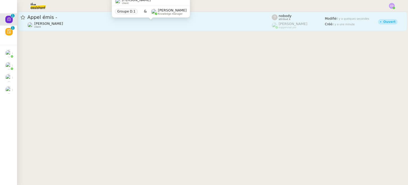
click at [114, 26] on div "Franck MUFFAT-JEANDET client" at bounding box center [149, 25] width 245 height 7
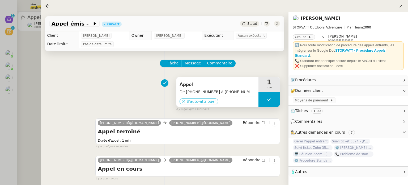
click at [200, 101] on span "S'auto-attribuer" at bounding box center [202, 101] width 30 height 5
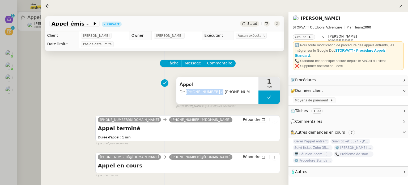
drag, startPoint x: 213, startPoint y: 91, endPoint x: 185, endPoint y: 90, distance: 28.2
click at [185, 90] on span "De +41 22 849 40 93 à +33 4 50 91 84 19" at bounding box center [218, 92] width 76 height 6
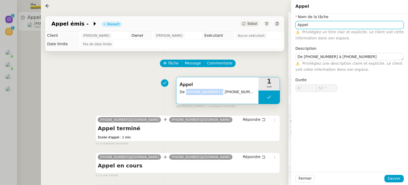
click at [312, 25] on input "Appel" at bounding box center [350, 25] width 108 height 8
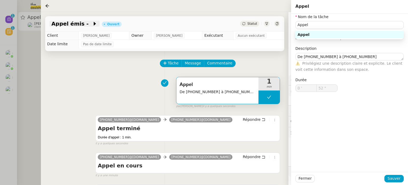
click at [89, 26] on span at bounding box center [91, 23] width 4 height 6
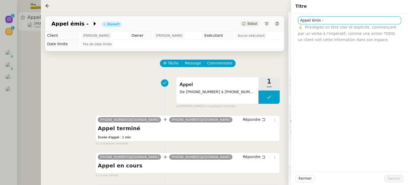
click at [325, 18] on input "Appel émis -" at bounding box center [349, 20] width 103 height 8
paste input "+41 22 849 40 93"
type input "Appel émis suite manqué - +41 22 849 40 93"
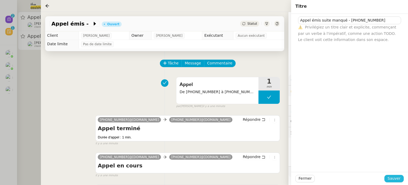
click at [390, 178] on span "Sauver" at bounding box center [394, 178] width 13 height 6
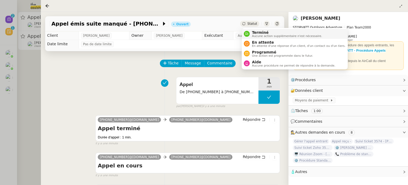
click at [256, 32] on span "Terminé" at bounding box center [287, 32] width 70 height 4
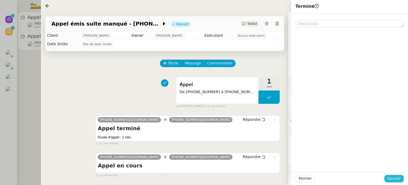
click at [392, 178] on span "Sauver" at bounding box center [394, 178] width 13 height 6
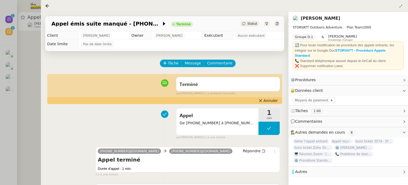
click at [37, 70] on div at bounding box center [204, 92] width 408 height 185
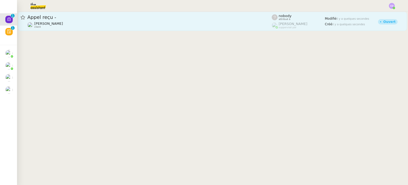
click at [77, 14] on div "Appel reçu -" at bounding box center [149, 17] width 245 height 6
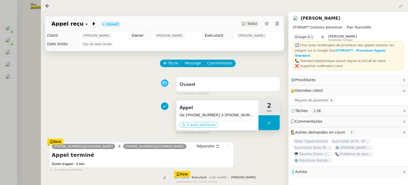
click at [184, 124] on icon at bounding box center [183, 124] width 3 height 3
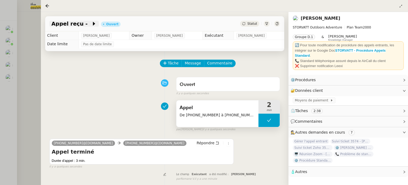
click at [79, 22] on span "Appel reçu -" at bounding box center [72, 23] width 40 height 5
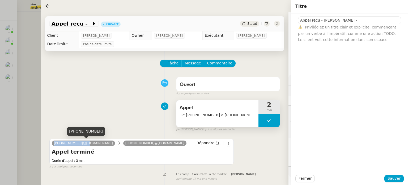
drag, startPoint x: 79, startPoint y: 143, endPoint x: 53, endPoint y: 142, distance: 26.9
click at [53, 142] on nz-tag "+33 6 07 15 97 55@phone.theassistant.com" at bounding box center [83, 142] width 63 height 5
copy span "+33 6 07 15 97 55"
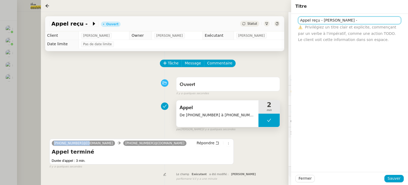
click at [345, 21] on input "Appel reçu - KAMAL -" at bounding box center [349, 20] width 103 height 8
paste input "+33 6 07 15 97 55"
type input "Appel reçu - KAMAL - +33 6 07 15 97 55"
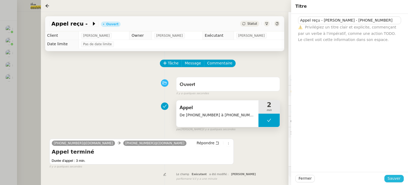
click at [394, 175] on span "Sauver" at bounding box center [394, 178] width 13 height 6
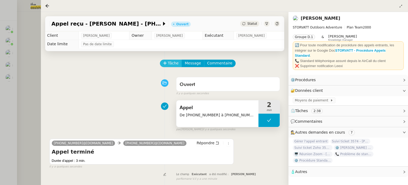
click at [174, 62] on span "Tâche" at bounding box center [173, 63] width 11 height 6
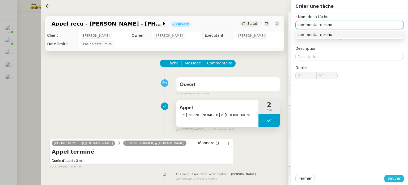
type input "commentaire zoho"
click at [394, 176] on span "Sauver" at bounding box center [394, 178] width 13 height 6
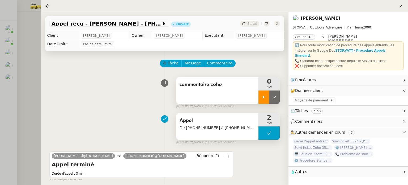
click at [265, 98] on icon at bounding box center [264, 97] width 4 height 4
click at [266, 95] on div at bounding box center [269, 96] width 21 height 13
click at [273, 96] on icon at bounding box center [275, 97] width 4 height 4
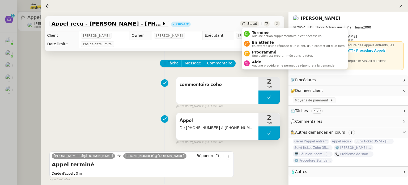
click at [248, 21] on div "Statut" at bounding box center [249, 24] width 19 height 6
click at [252, 30] on li "Terminé Aucune action supplémentaire n'est nécessaire." at bounding box center [295, 34] width 106 height 10
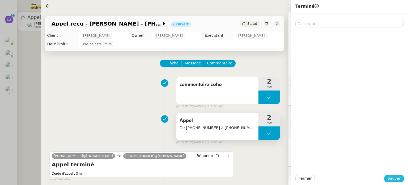
click at [392, 176] on span "Sauver" at bounding box center [394, 178] width 13 height 6
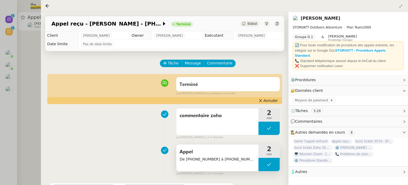
click at [26, 107] on div at bounding box center [204, 92] width 408 height 185
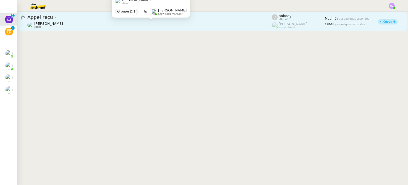
click at [85, 26] on div "Franck MUFFAT-JEANDET client" at bounding box center [149, 25] width 245 height 7
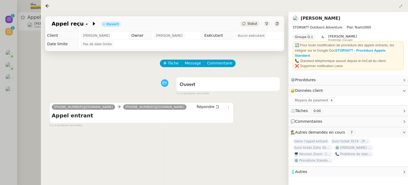
click at [30, 69] on div at bounding box center [204, 92] width 408 height 185
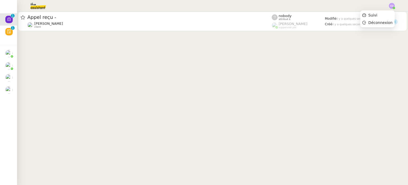
click at [394, 7] on div at bounding box center [392, 6] width 6 height 6
click at [386, 12] on li "Suivi" at bounding box center [378, 14] width 35 height 7
